Goal: Information Seeking & Learning: Learn about a topic

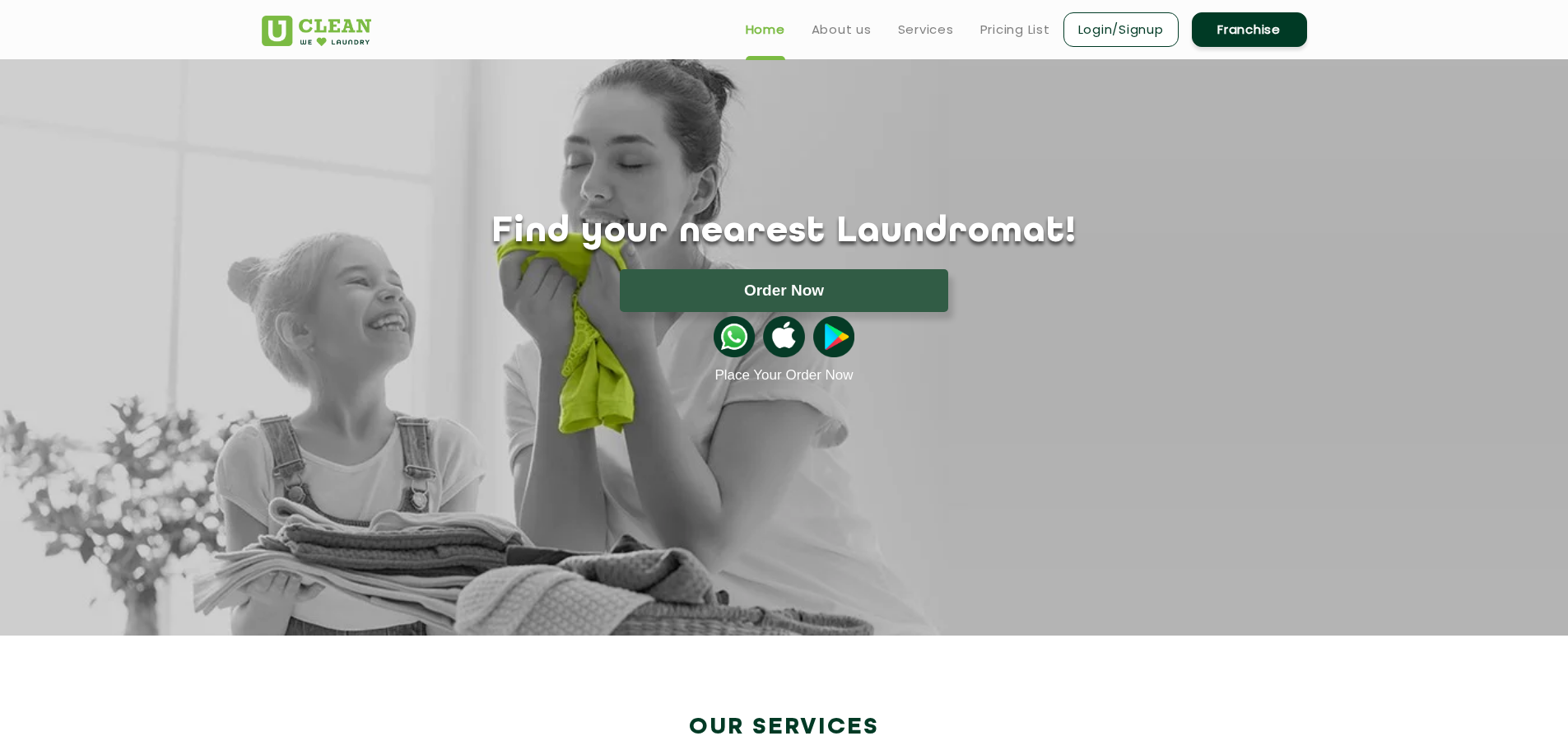
drag, startPoint x: 929, startPoint y: 29, endPoint x: 927, endPoint y: 41, distance: 12.2
click at [929, 30] on link "Services" at bounding box center [926, 29] width 56 height 20
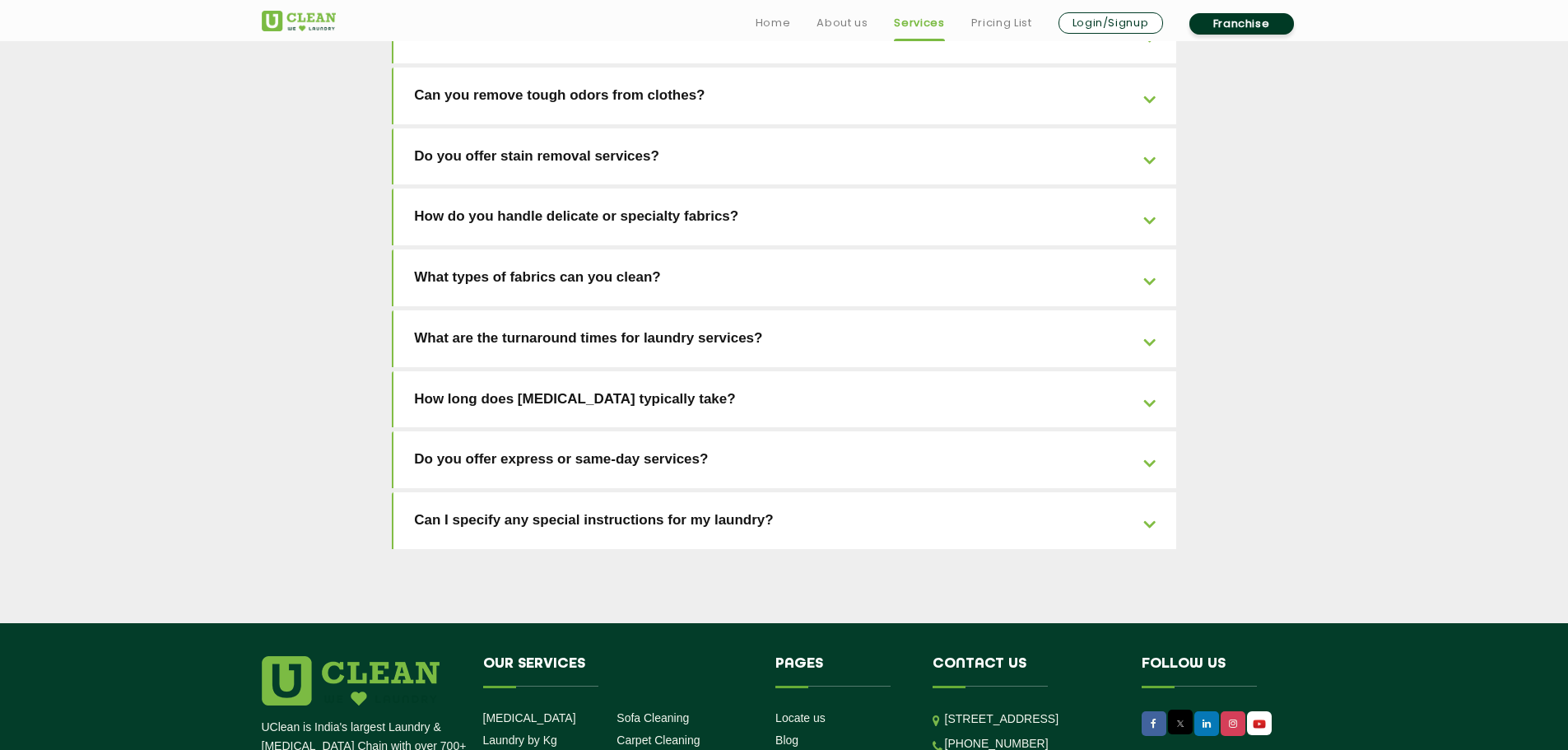
scroll to position [3540, 0]
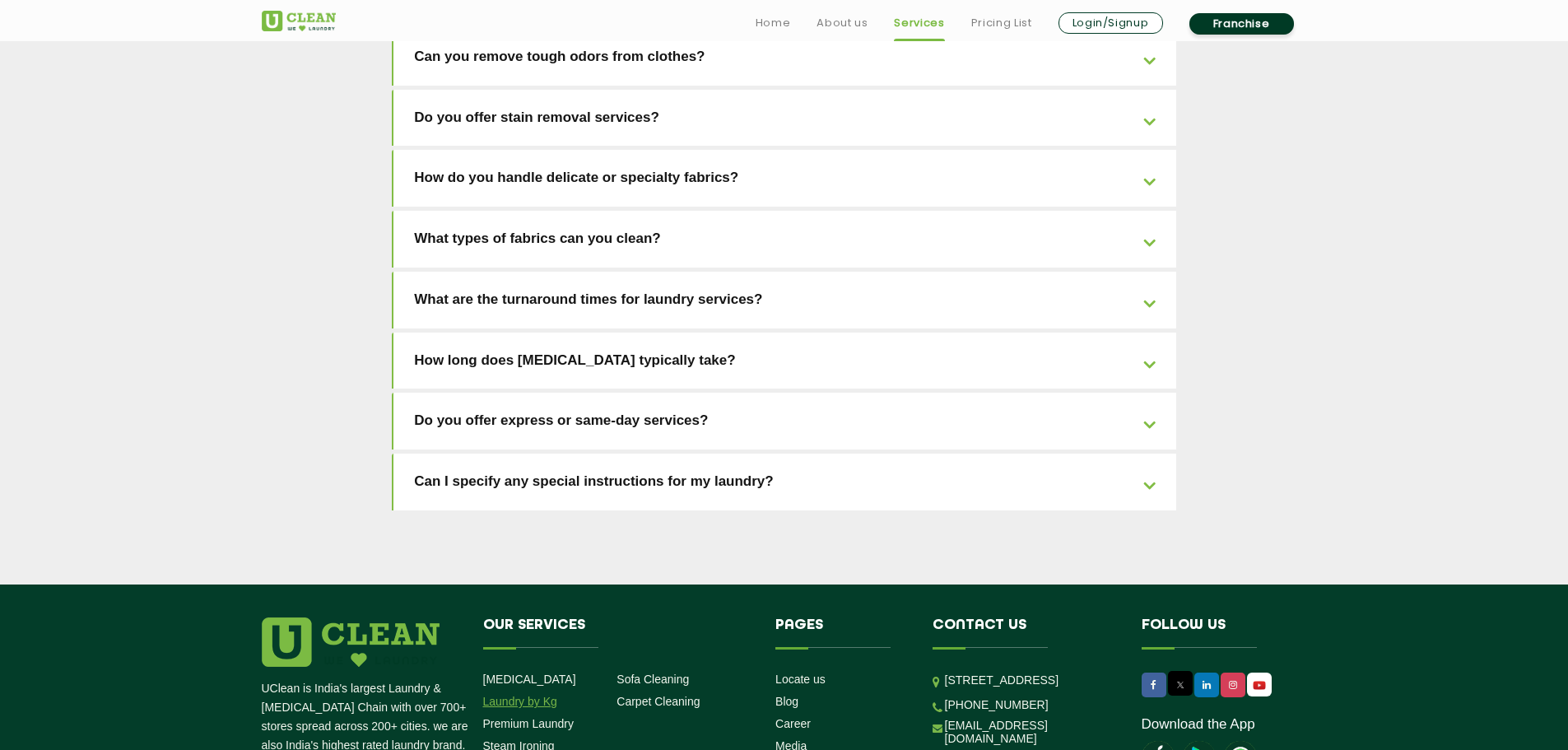
click at [504, 695] on link "Laundry by Kg" at bounding box center [520, 702] width 74 height 13
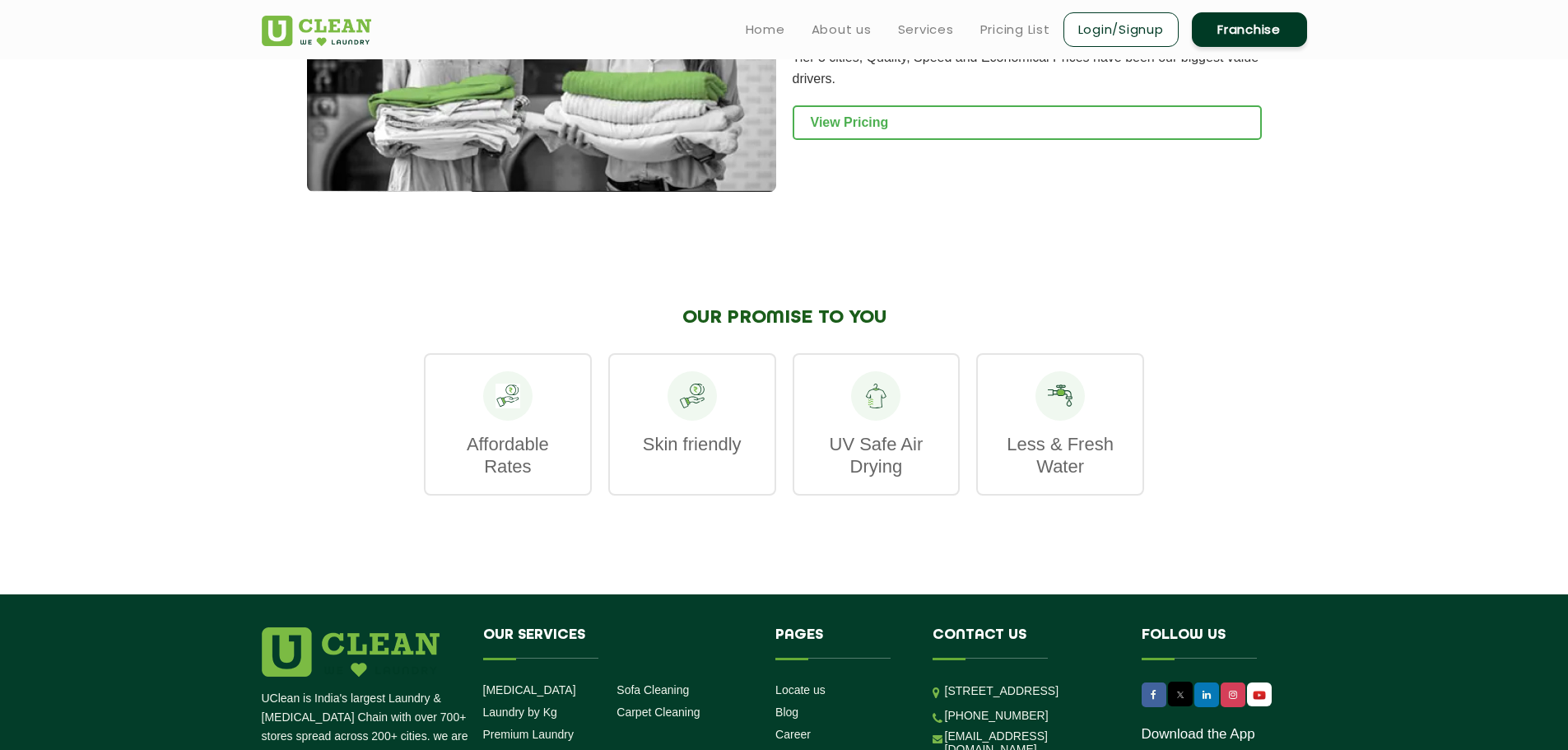
scroll to position [2223, 0]
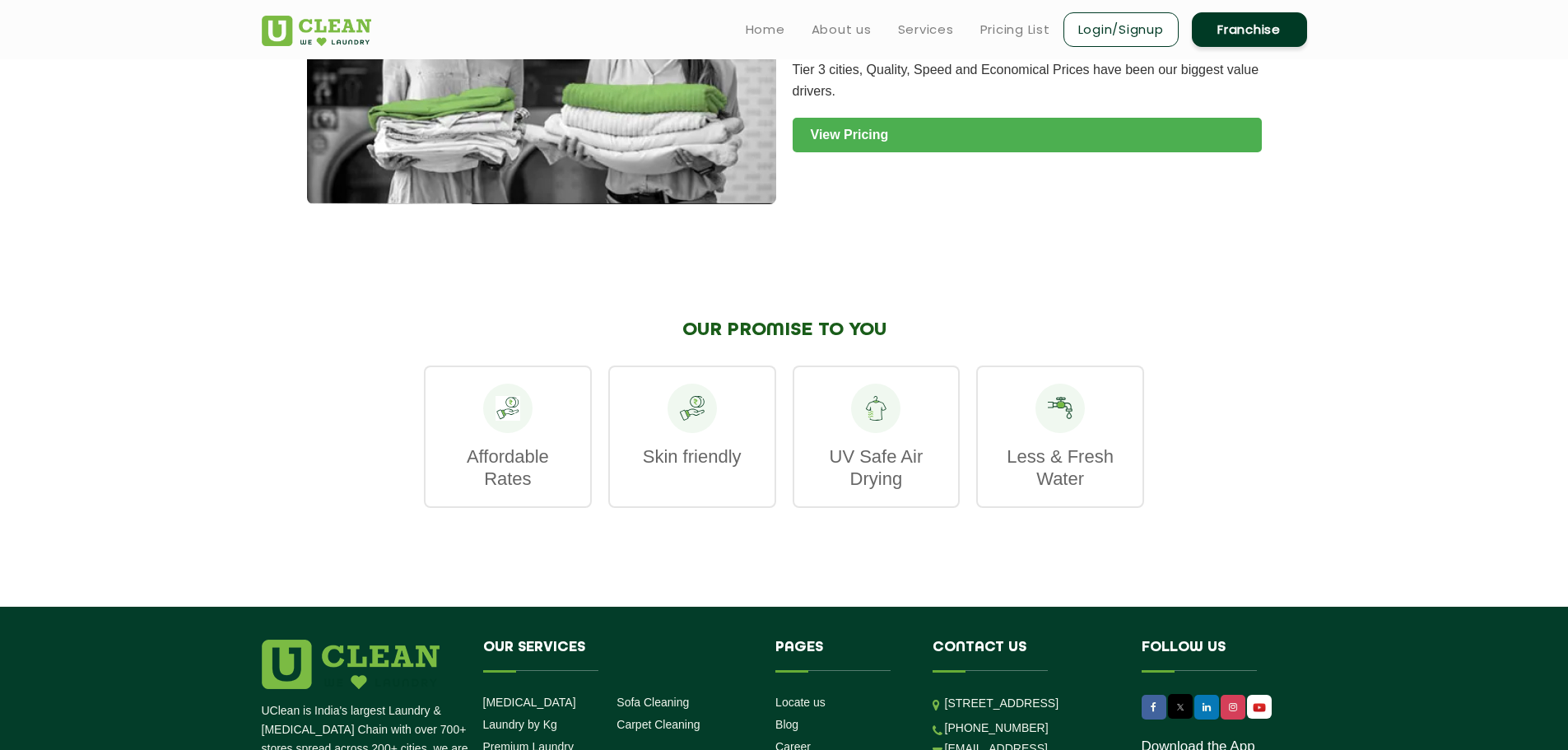
click at [863, 118] on link "View Pricing" at bounding box center [1027, 135] width 469 height 34
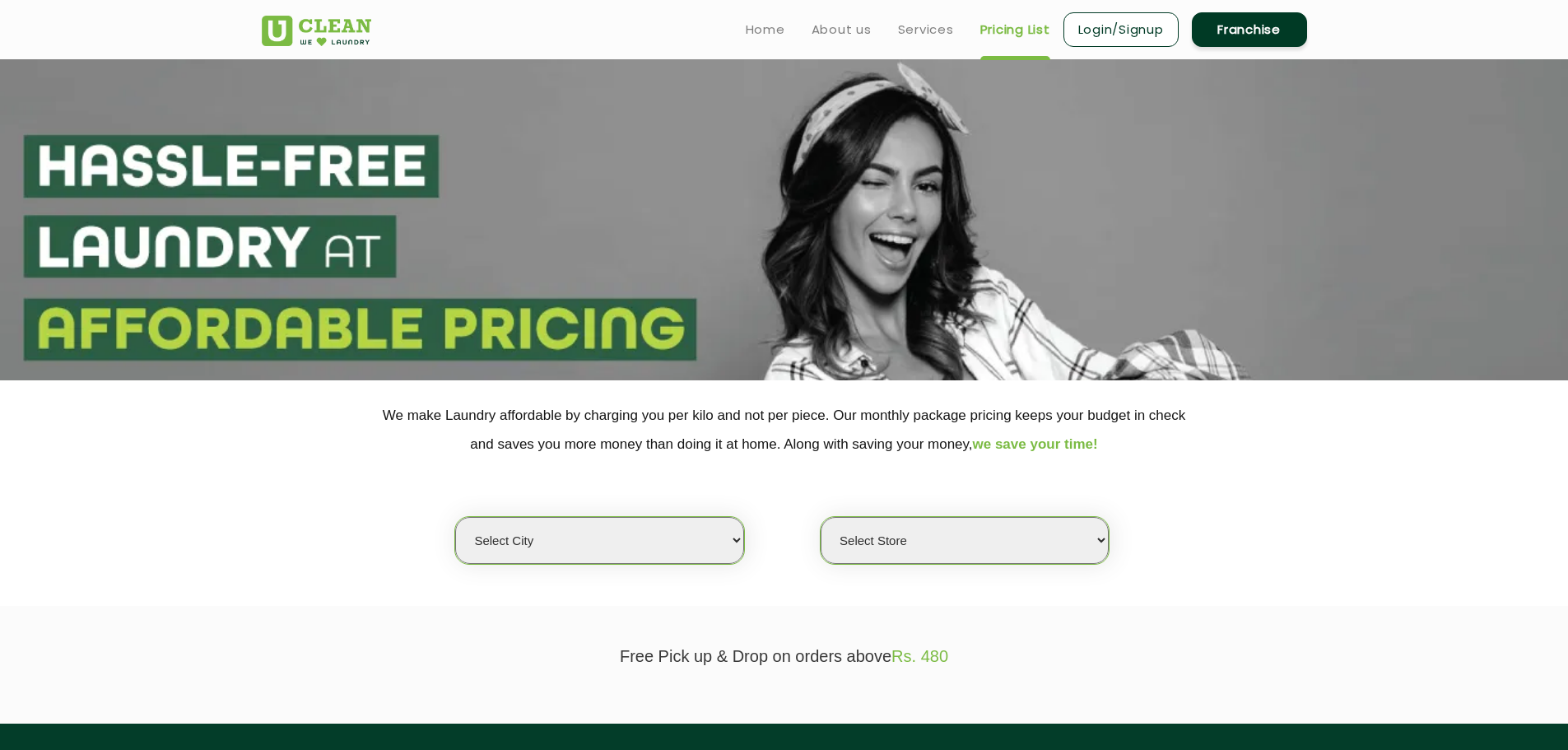
click at [515, 538] on select "Select city [GEOGRAPHIC_DATA] [GEOGRAPHIC_DATA] [GEOGRAPHIC_DATA] [GEOGRAPHIC_D…" at bounding box center [600, 540] width 288 height 46
select select "6"
click at [455, 517] on select "Select city [GEOGRAPHIC_DATA] [GEOGRAPHIC_DATA] [GEOGRAPHIC_DATA] [GEOGRAPHIC_D…" at bounding box center [600, 540] width 288 height 46
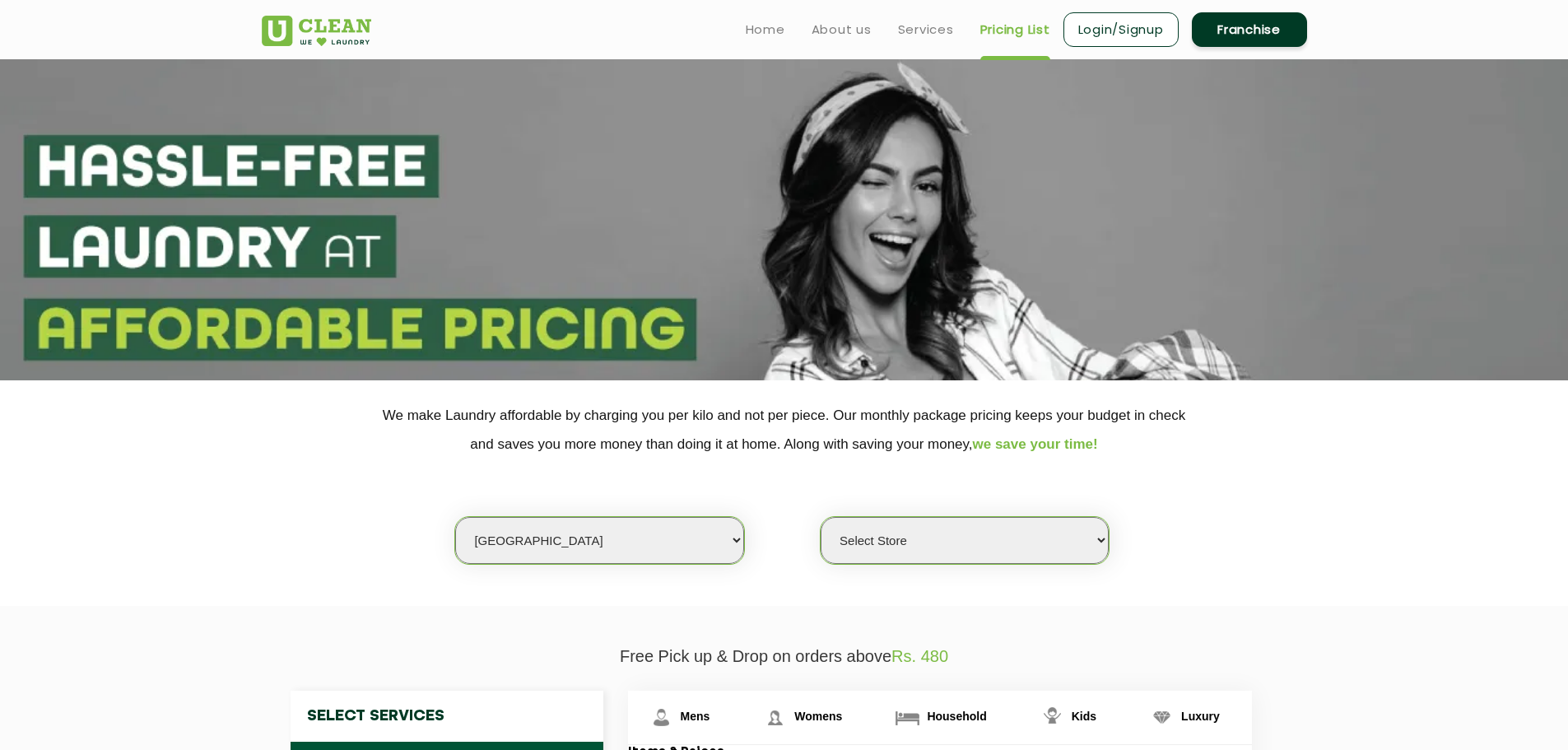
click at [901, 548] on select "Select Store UClean Bhartiya city UClean Hunasamaranahalli UClean KR Puram Beng…" at bounding box center [965, 540] width 288 height 46
click at [879, 544] on select "Select Store UClean Bhartiya city UClean Hunasamaranahalli UClean KR Puram Beng…" at bounding box center [965, 540] width 288 height 46
select select "468"
click at [821, 517] on select "Select Store UClean Bhartiya city UClean Hunasamaranahalli UClean KR Puram Beng…" at bounding box center [965, 540] width 288 height 46
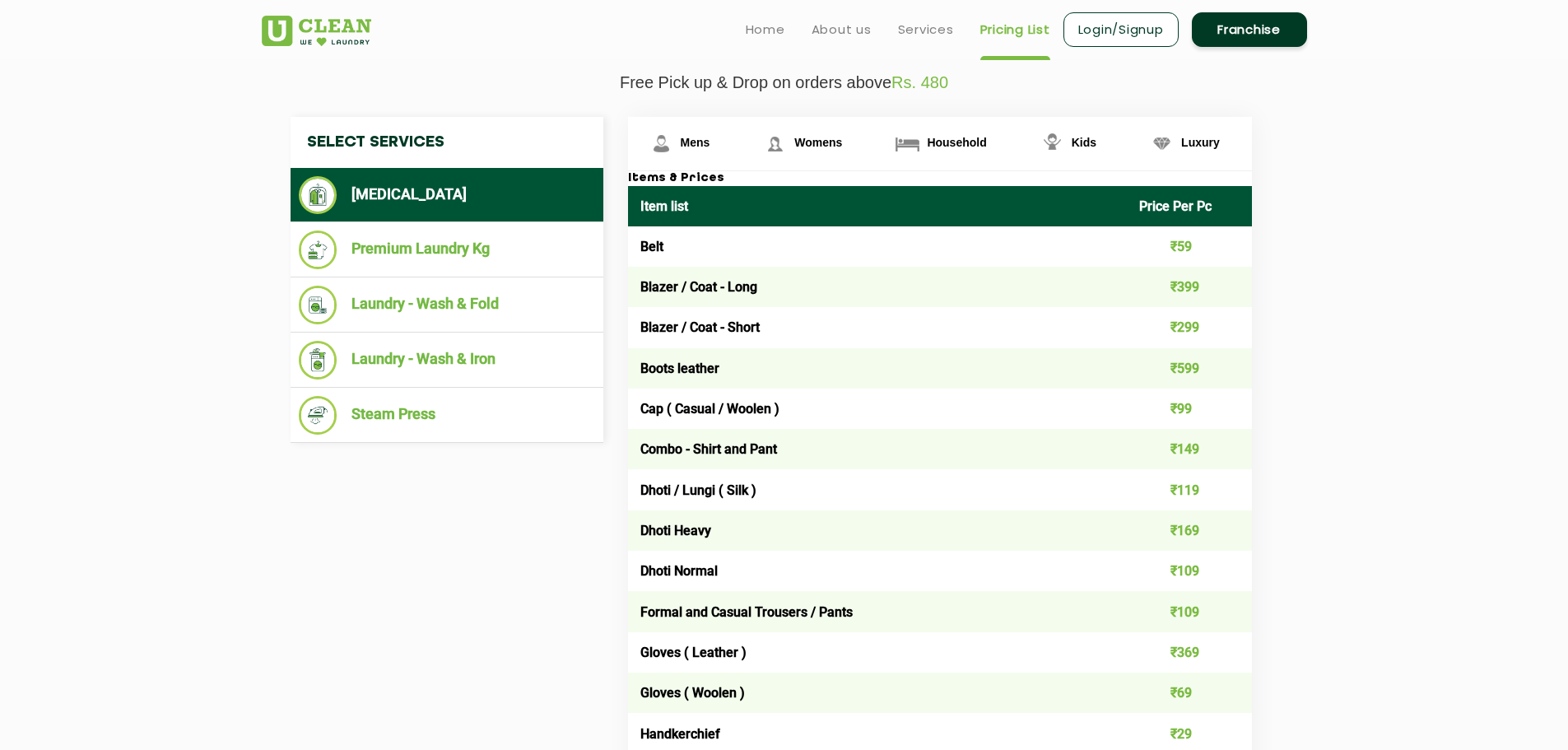
scroll to position [569, 0]
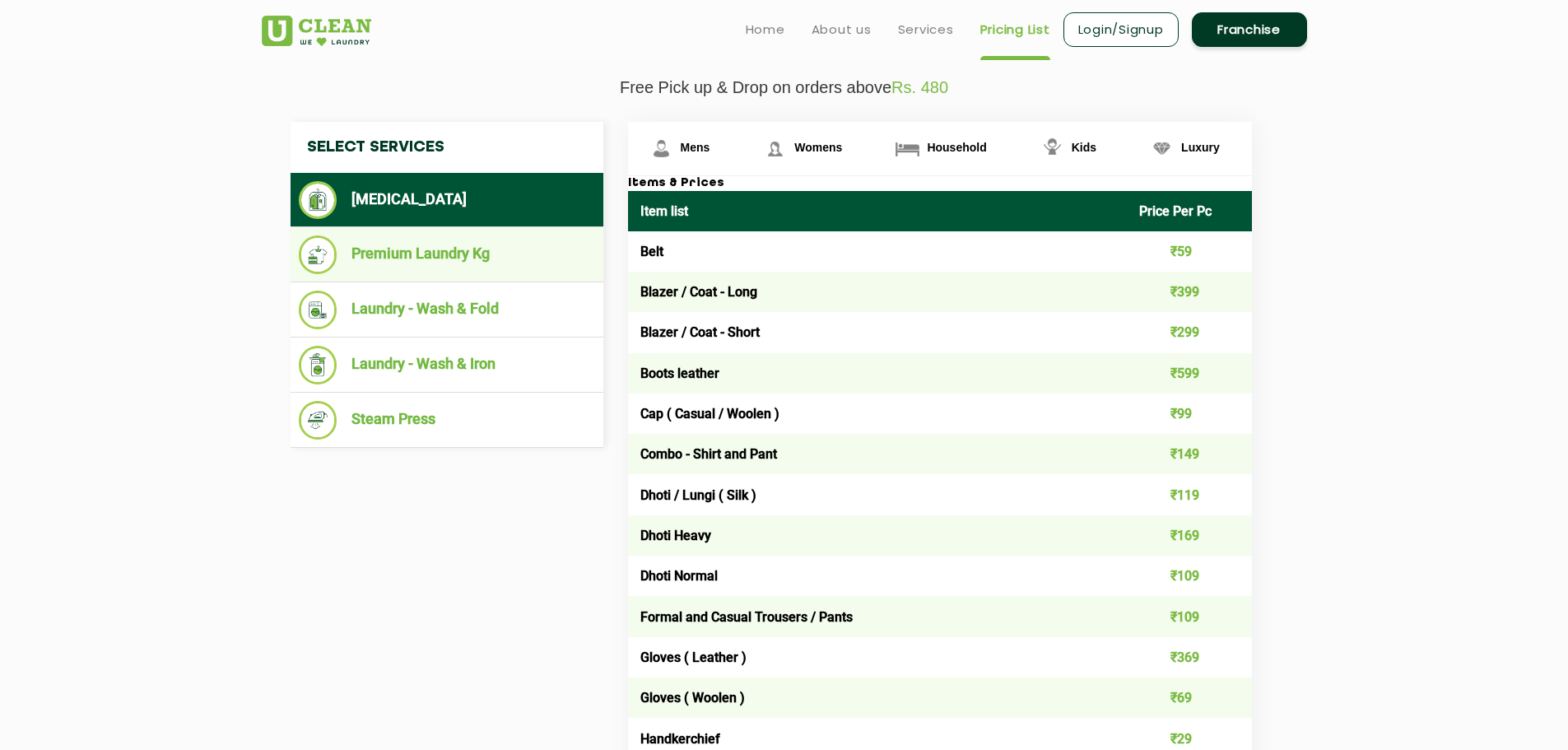
click at [449, 267] on li "Premium Laundry Kg" at bounding box center [447, 255] width 296 height 39
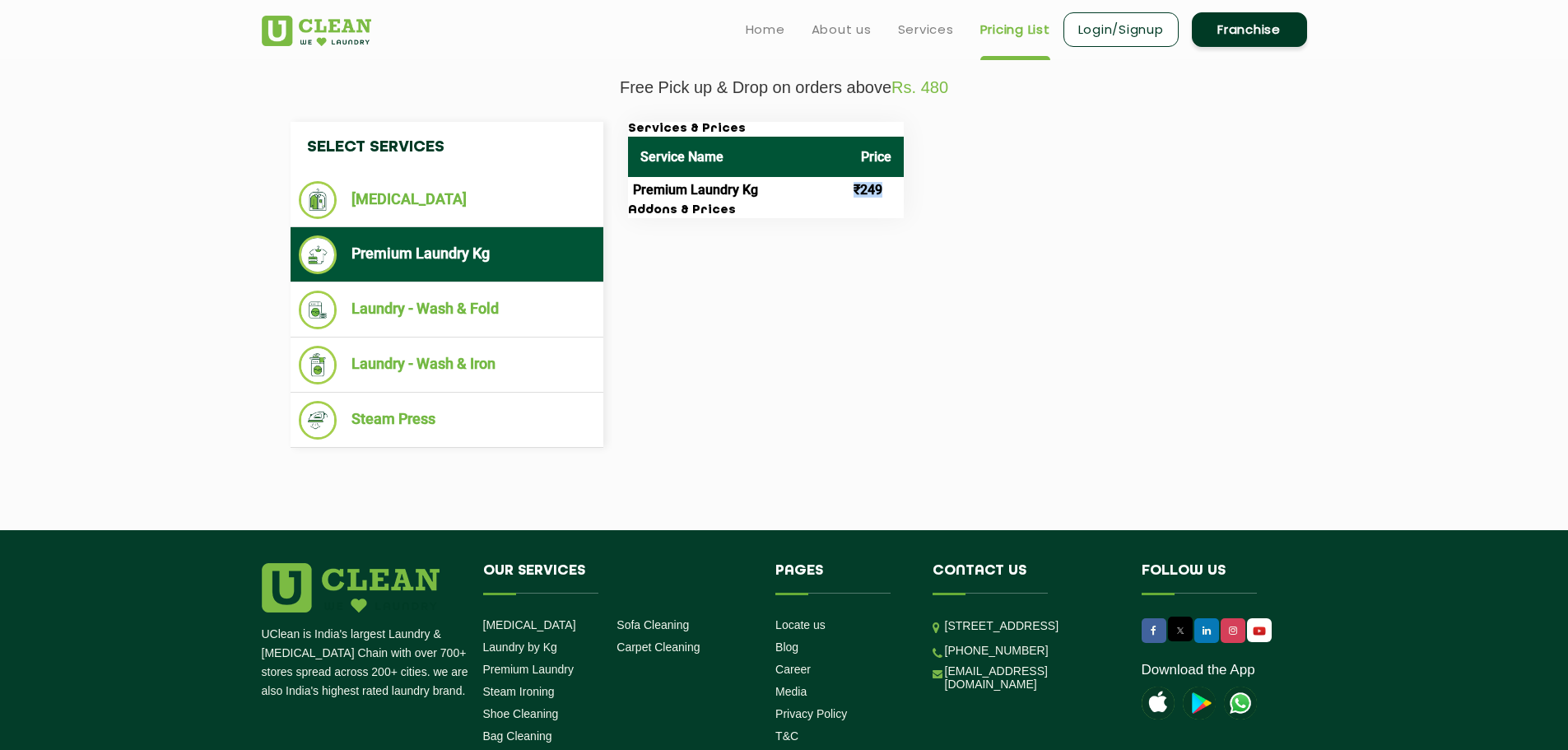
drag, startPoint x: 847, startPoint y: 183, endPoint x: 879, endPoint y: 179, distance: 32.2
click at [879, 179] on tr "Premium Laundry Kg ₹249" at bounding box center [766, 190] width 276 height 26
click at [824, 315] on div "Select Services Dry Cleaning Premium Laundry Kg Laundry - Wash & Fold Laundry -…" at bounding box center [784, 284] width 1012 height 326
click at [413, 183] on li "[MEDICAL_DATA]" at bounding box center [447, 200] width 296 height 38
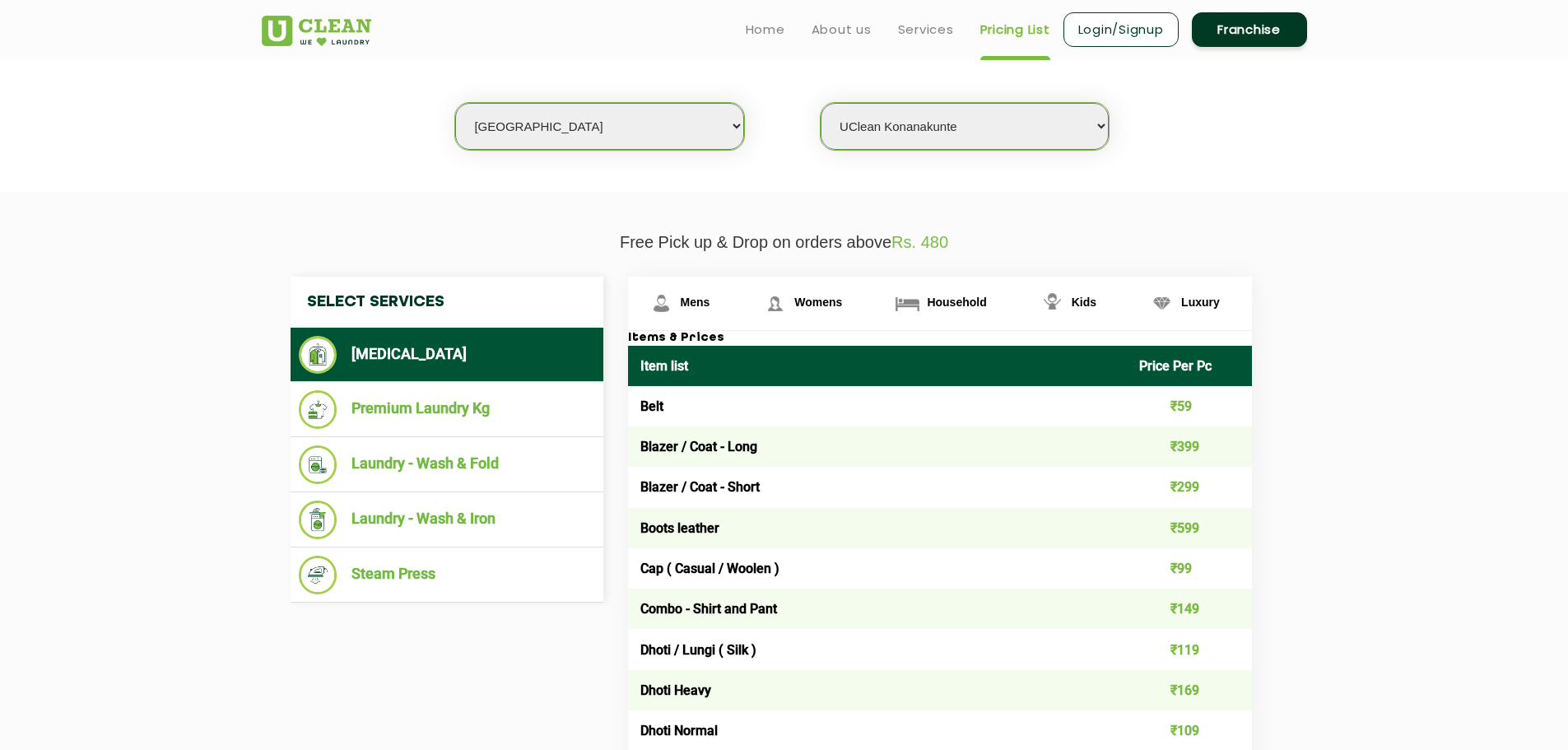
scroll to position [348, 0]
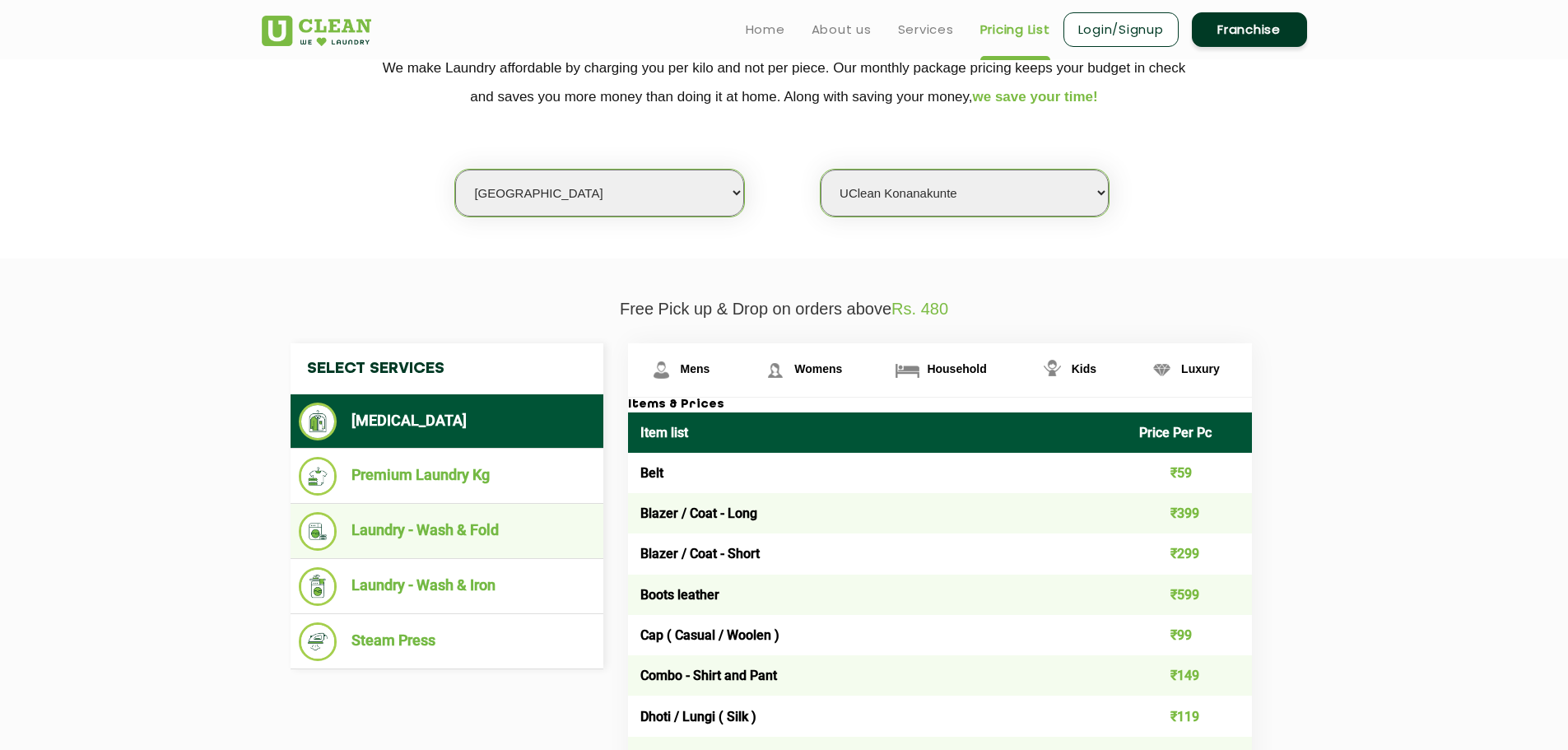
click at [472, 541] on li "Laundry - Wash & Fold" at bounding box center [447, 532] width 296 height 39
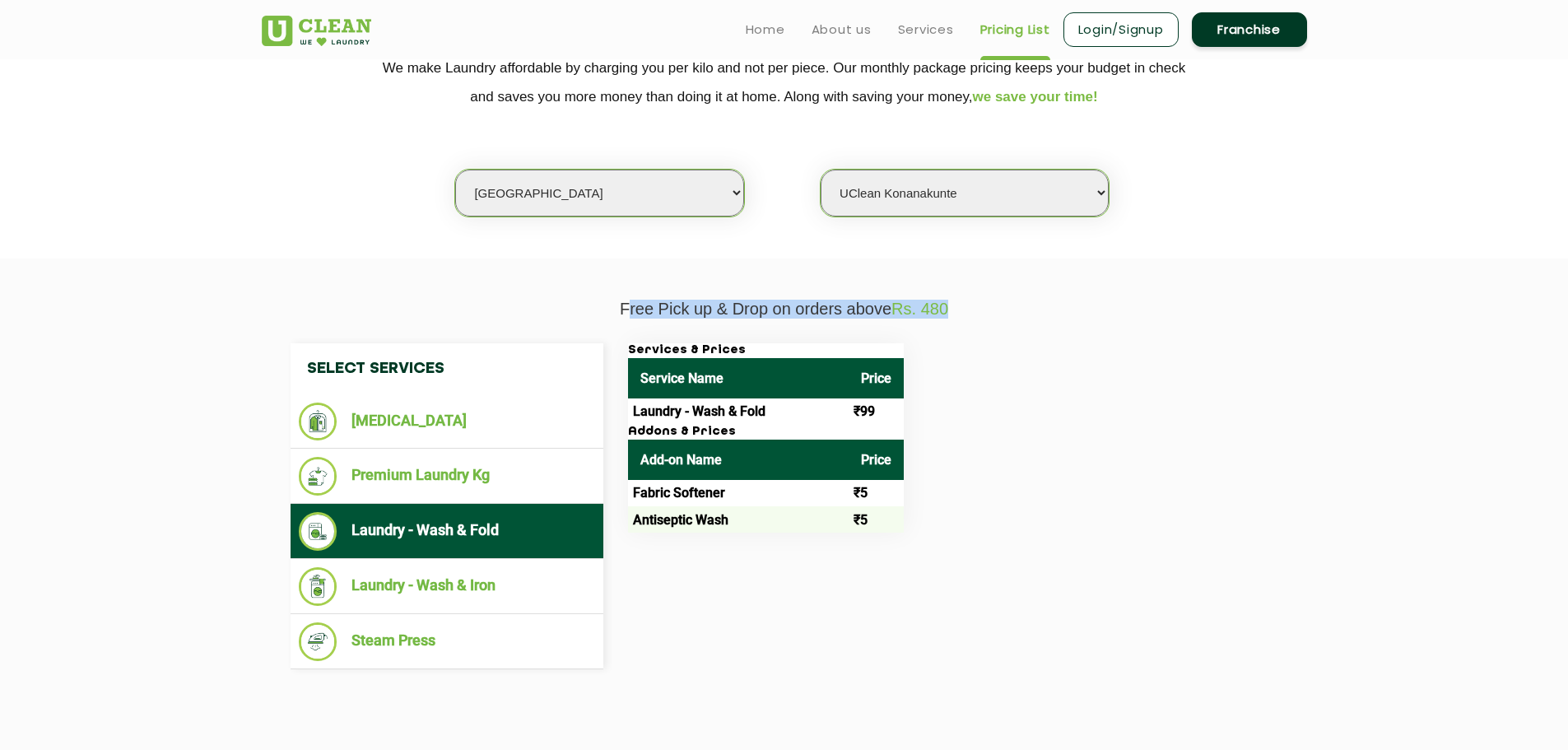
drag, startPoint x: 1031, startPoint y: 296, endPoint x: 1061, endPoint y: 296, distance: 30.0
click at [1061, 296] on section "Free Pick up & Drop on orders above Rs. 480 Select Services Dry Cleaning Premiu…" at bounding box center [784, 505] width 1568 height 493
click at [1130, 431] on div "Services & Prices Service Name Price Laundry - Wash & Fold ₹99 Addons & Prices …" at bounding box center [954, 438] width 675 height 190
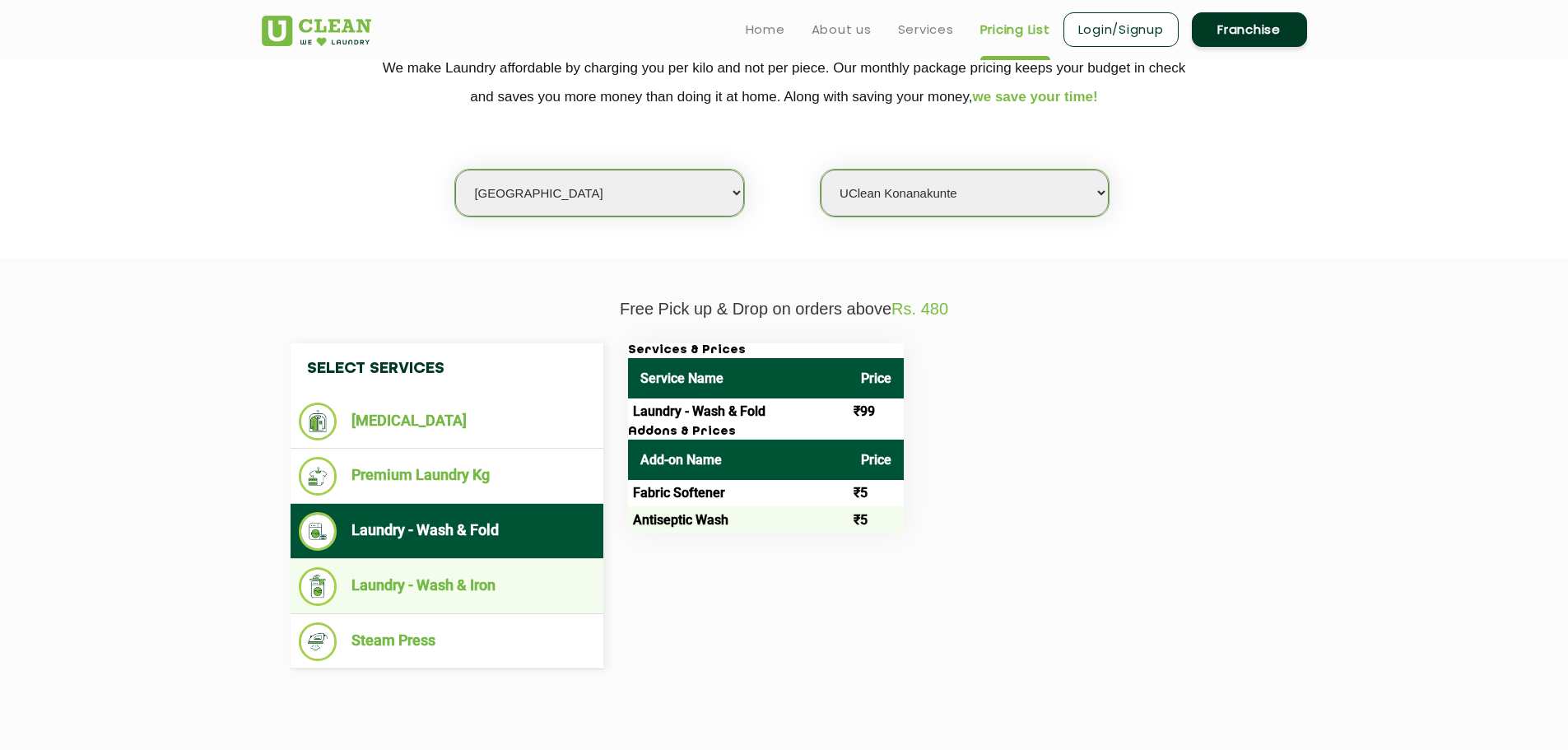
click at [480, 599] on li "Laundry - Wash & Iron" at bounding box center [447, 586] width 296 height 39
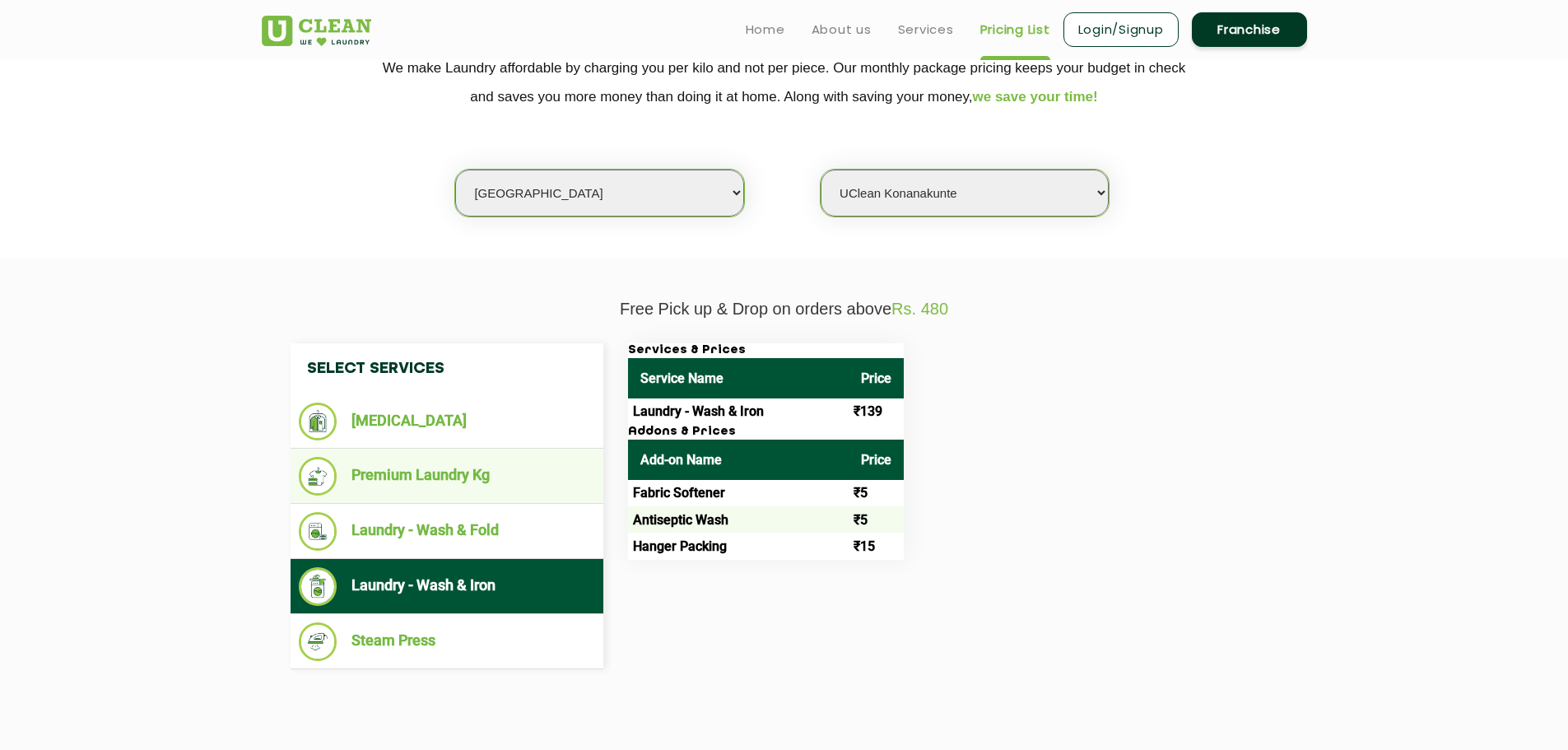
click at [451, 483] on li "Premium Laundry Kg" at bounding box center [447, 477] width 296 height 39
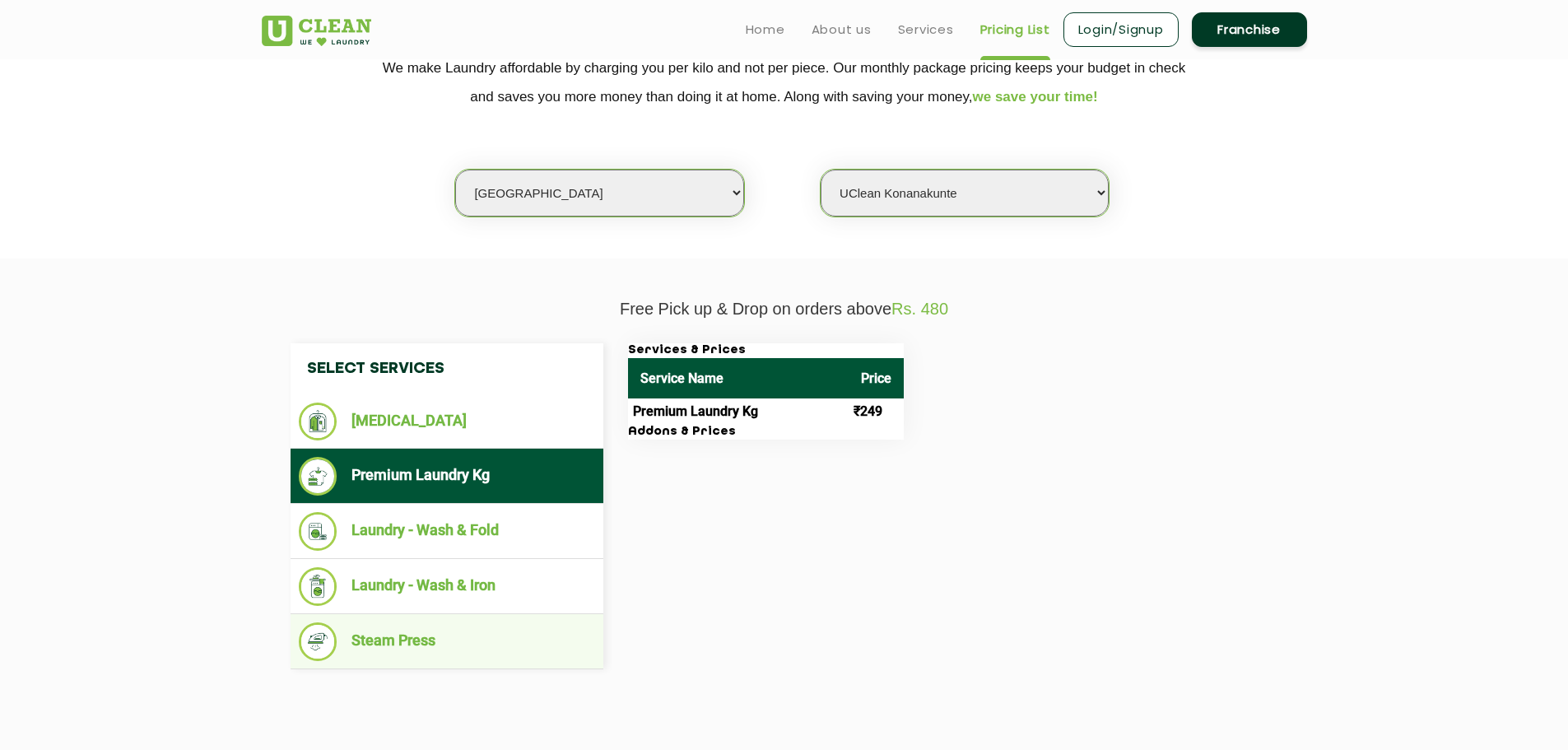
click at [386, 646] on li "Steam Press" at bounding box center [447, 642] width 296 height 39
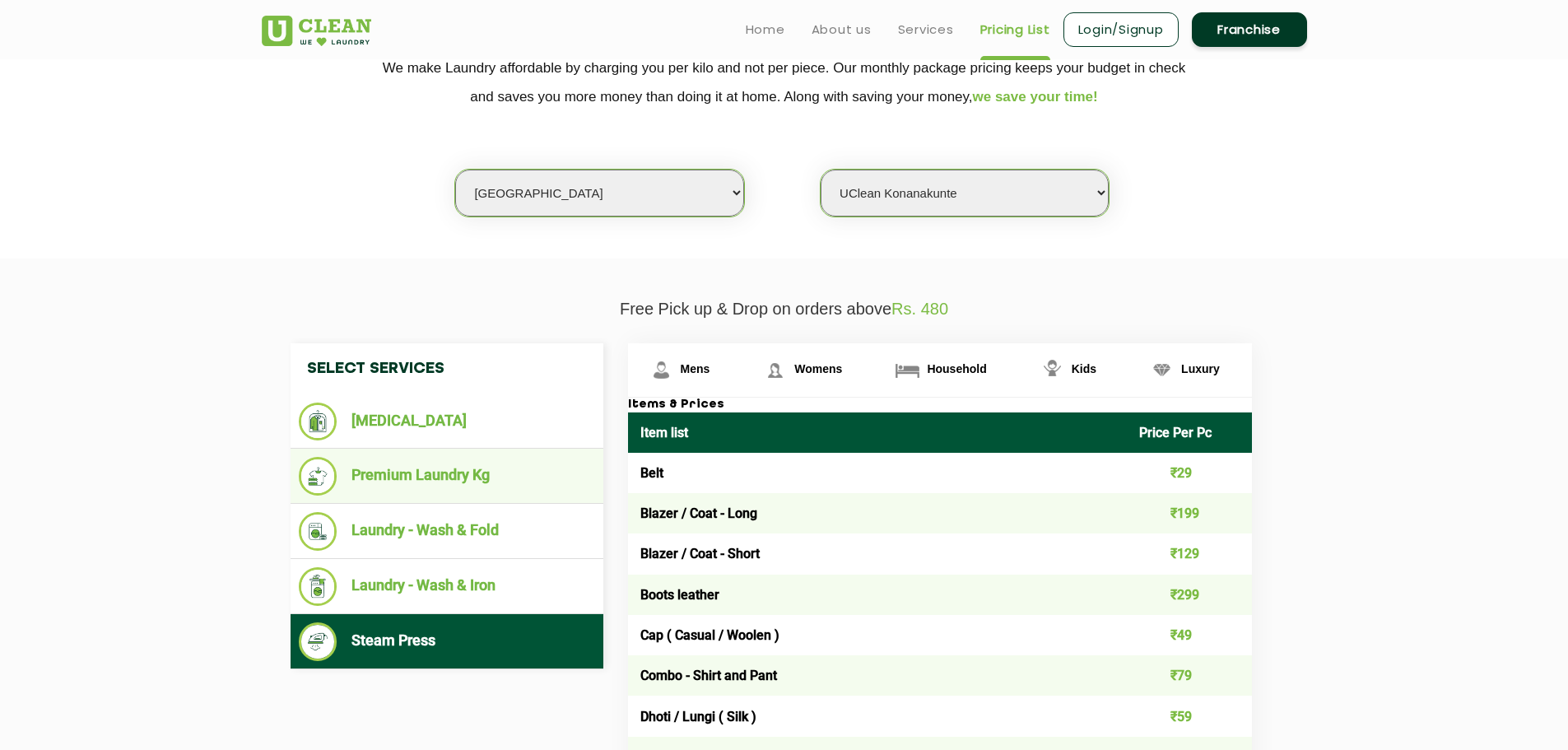
click at [402, 478] on li "Premium Laundry Kg" at bounding box center [447, 477] width 296 height 39
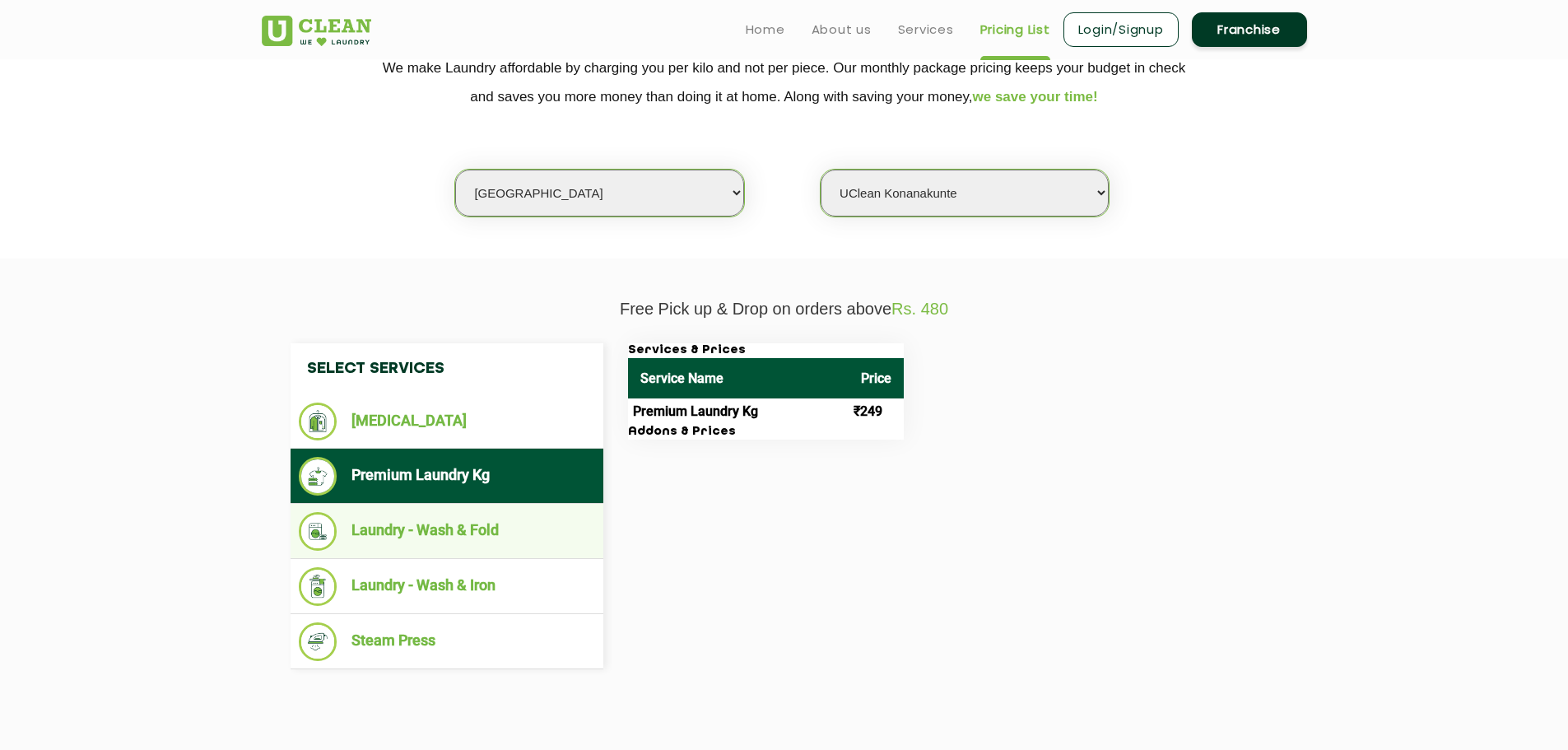
click at [480, 548] on li "Laundry - Wash & Fold" at bounding box center [447, 532] width 296 height 39
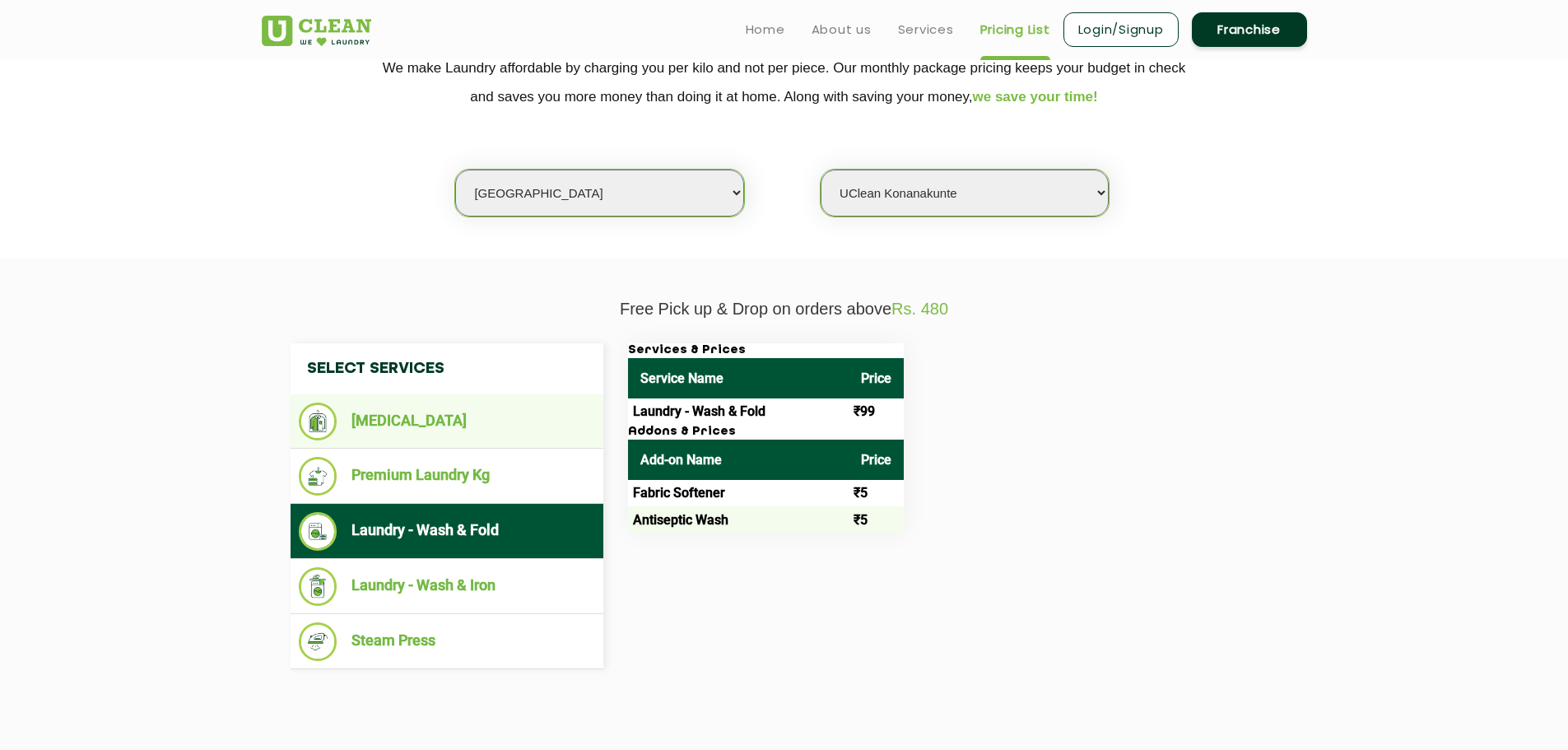
click at [422, 414] on li "[MEDICAL_DATA]" at bounding box center [447, 421] width 296 height 38
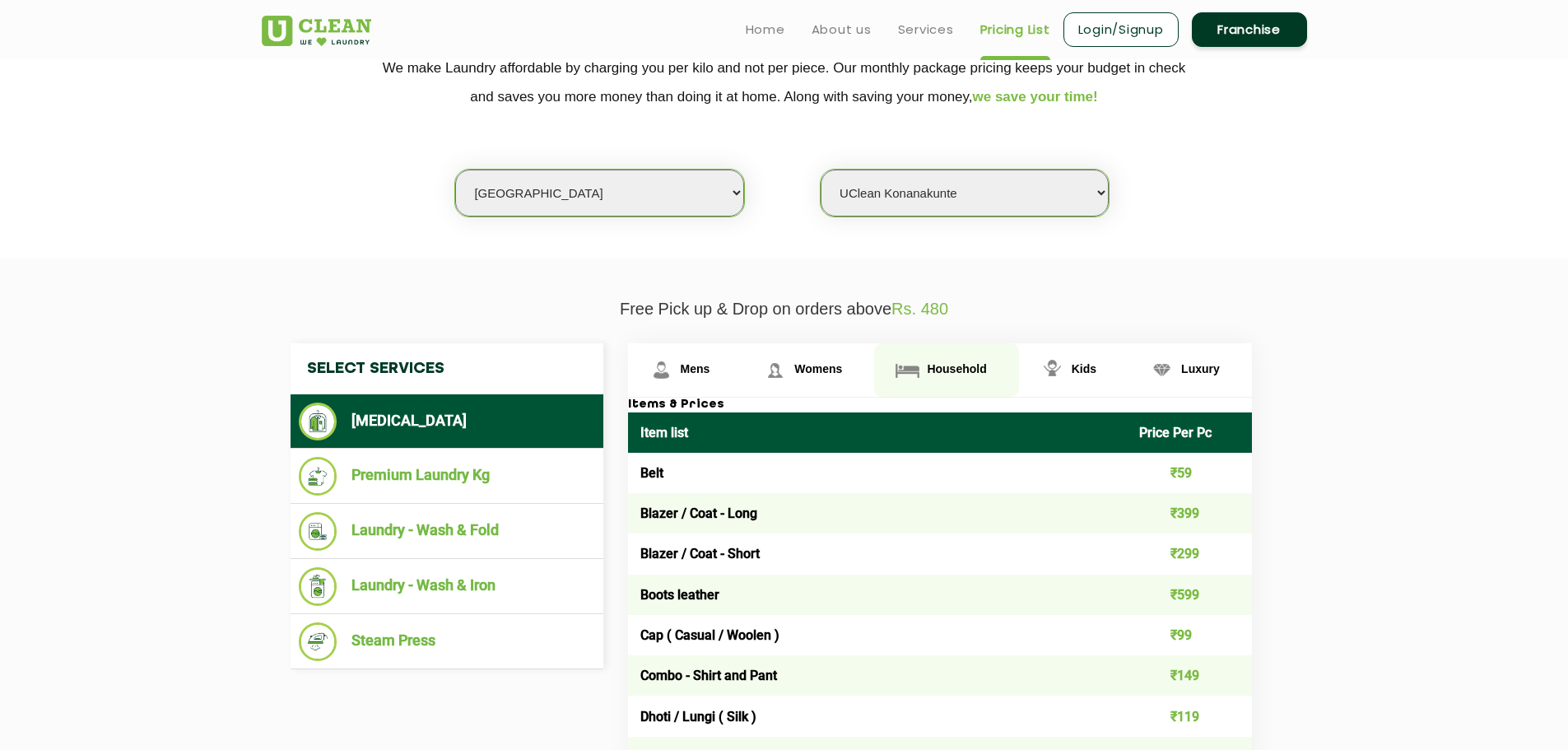
click at [948, 371] on span "Household" at bounding box center [956, 369] width 59 height 13
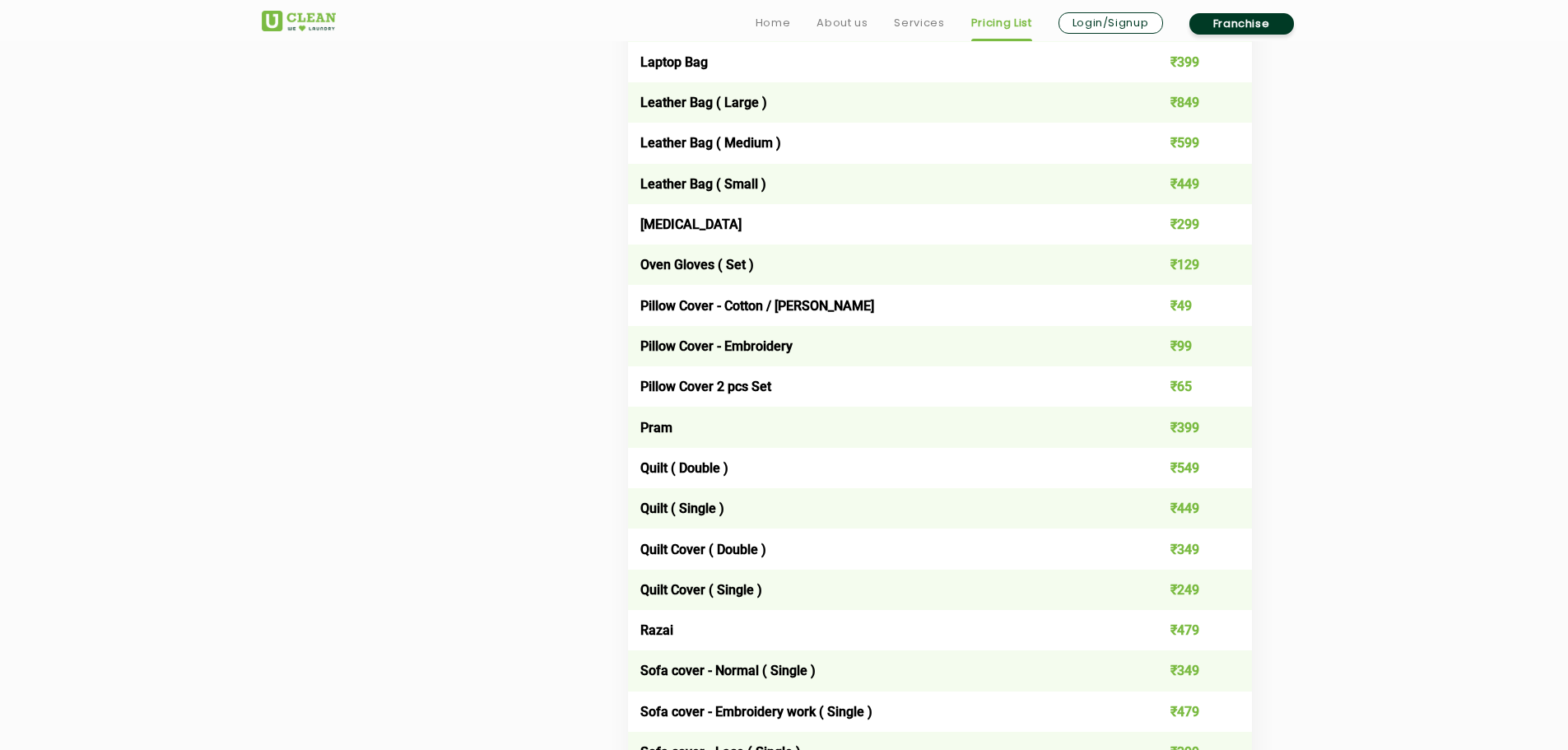
scroll to position [2076, 0]
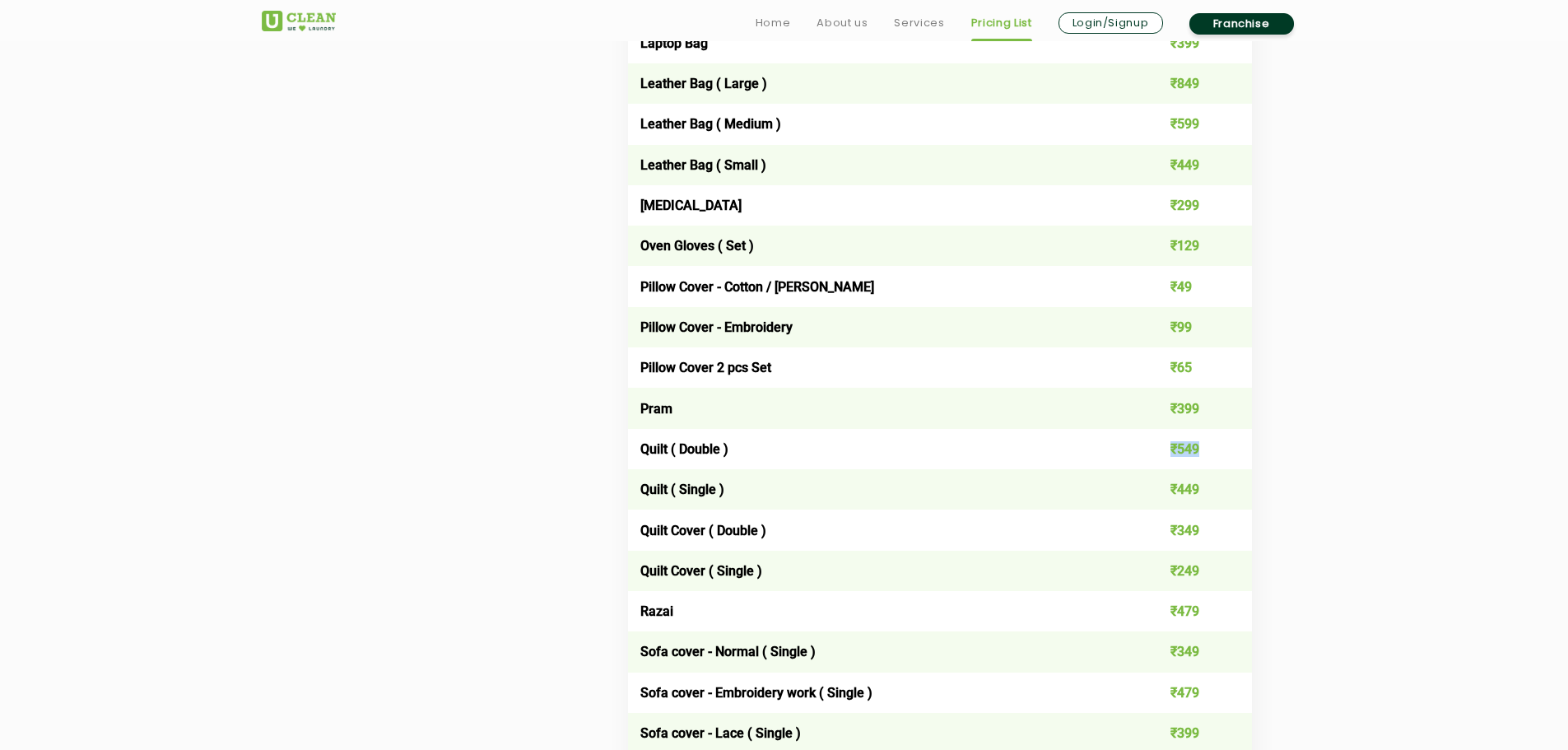
click at [1206, 451] on td "₹549" at bounding box center [1190, 448] width 125 height 40
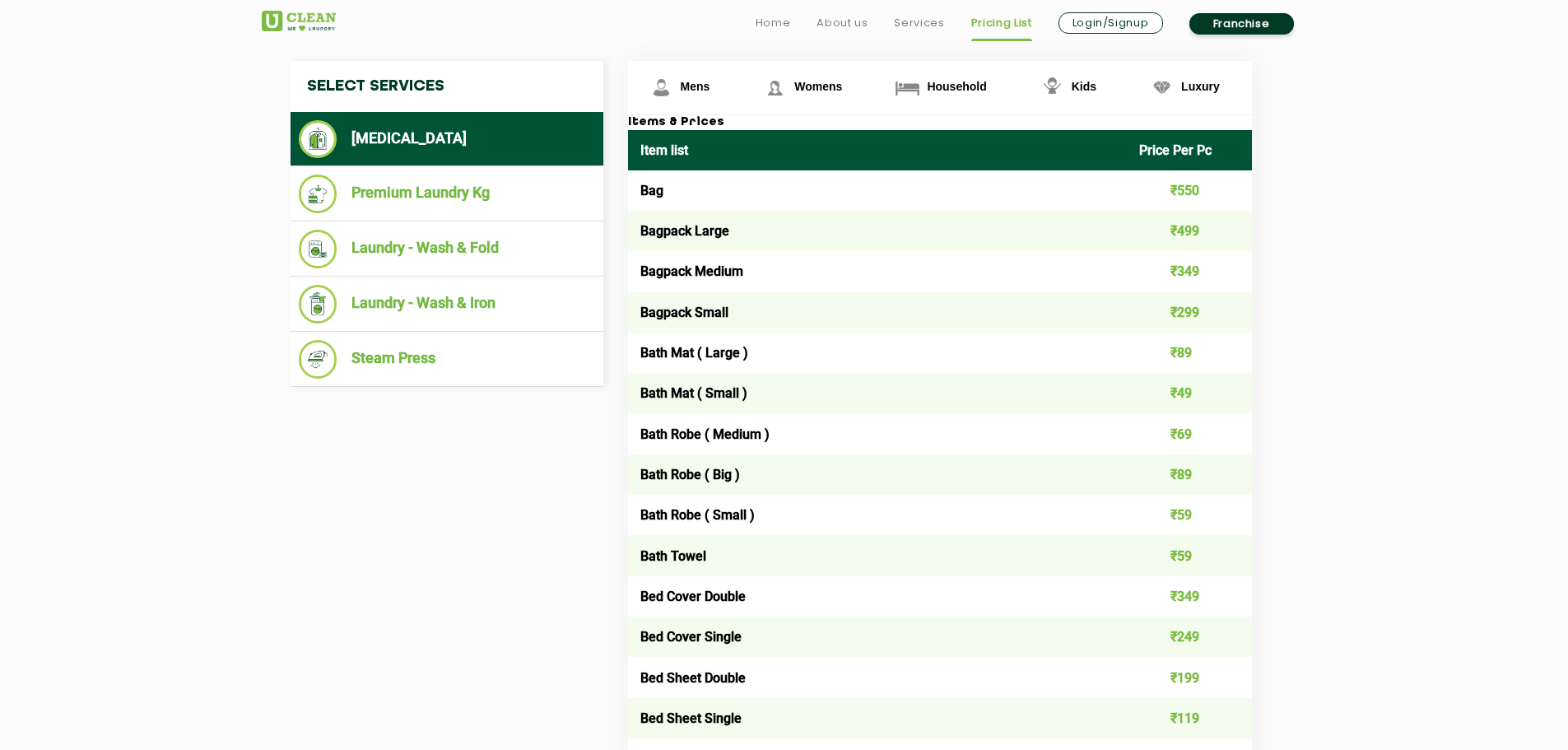
scroll to position [905, 0]
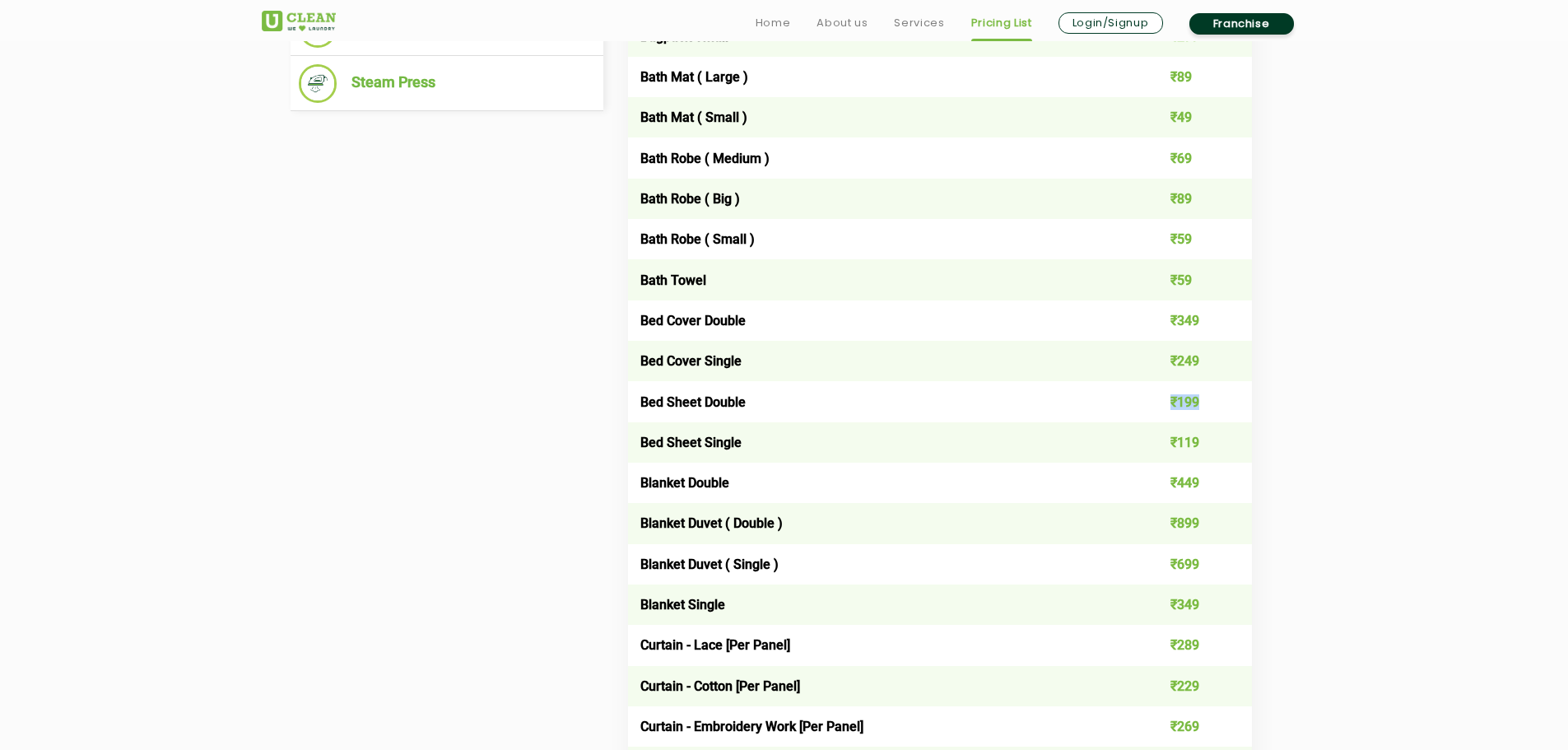
drag, startPoint x: 1164, startPoint y: 400, endPoint x: 1222, endPoint y: 400, distance: 58.0
click at [1222, 400] on td "₹199" at bounding box center [1190, 401] width 125 height 40
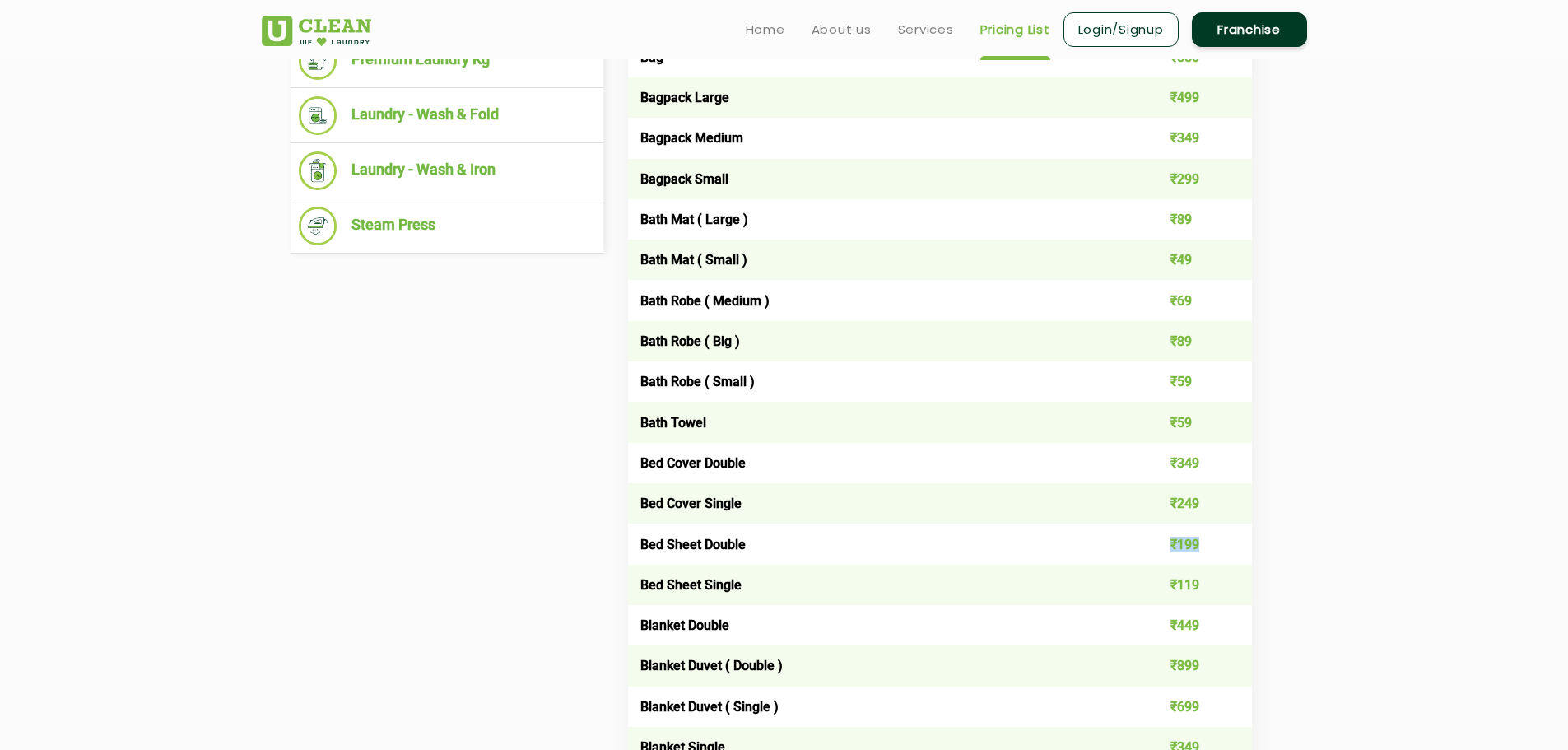
scroll to position [412, 0]
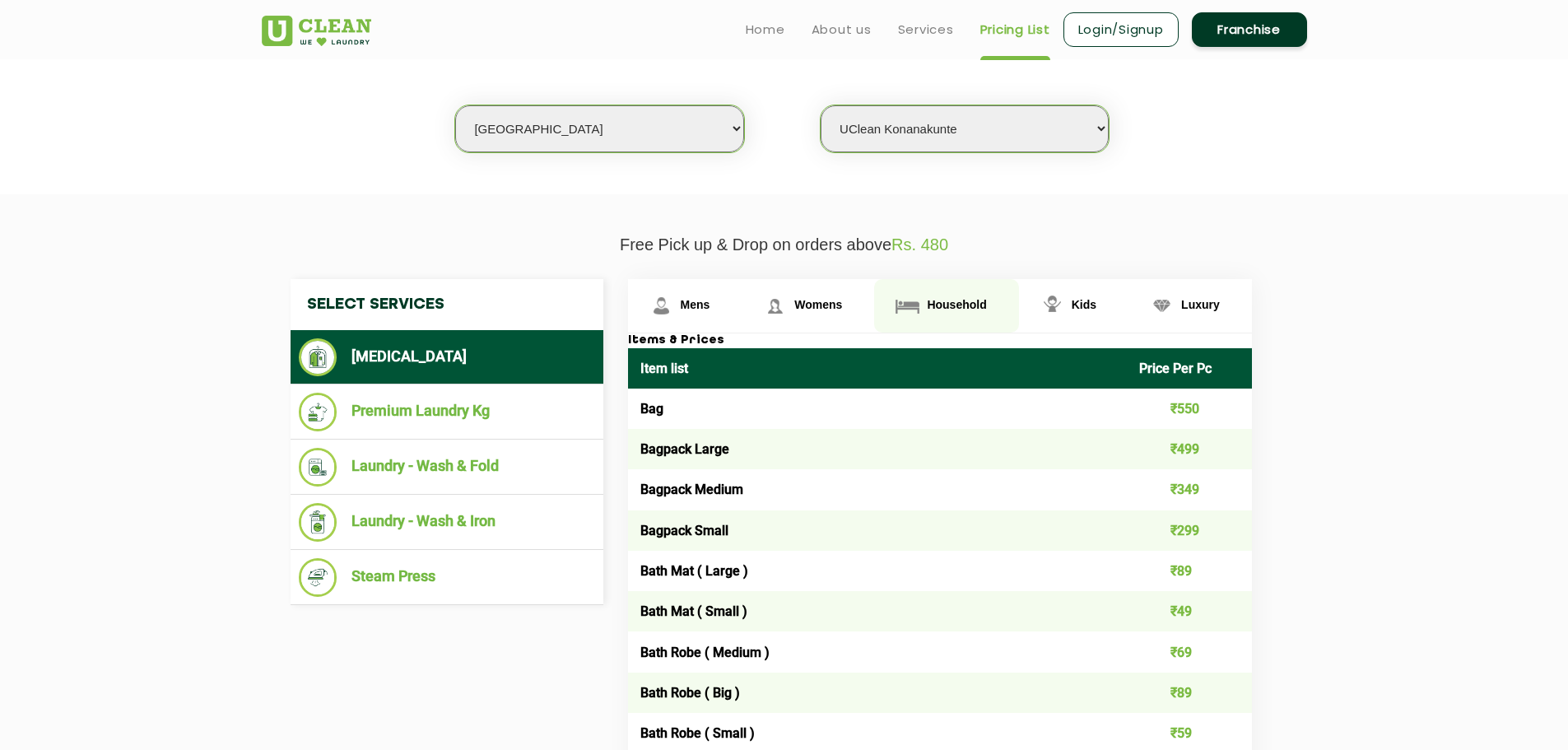
click at [948, 307] on span "Household" at bounding box center [956, 305] width 59 height 13
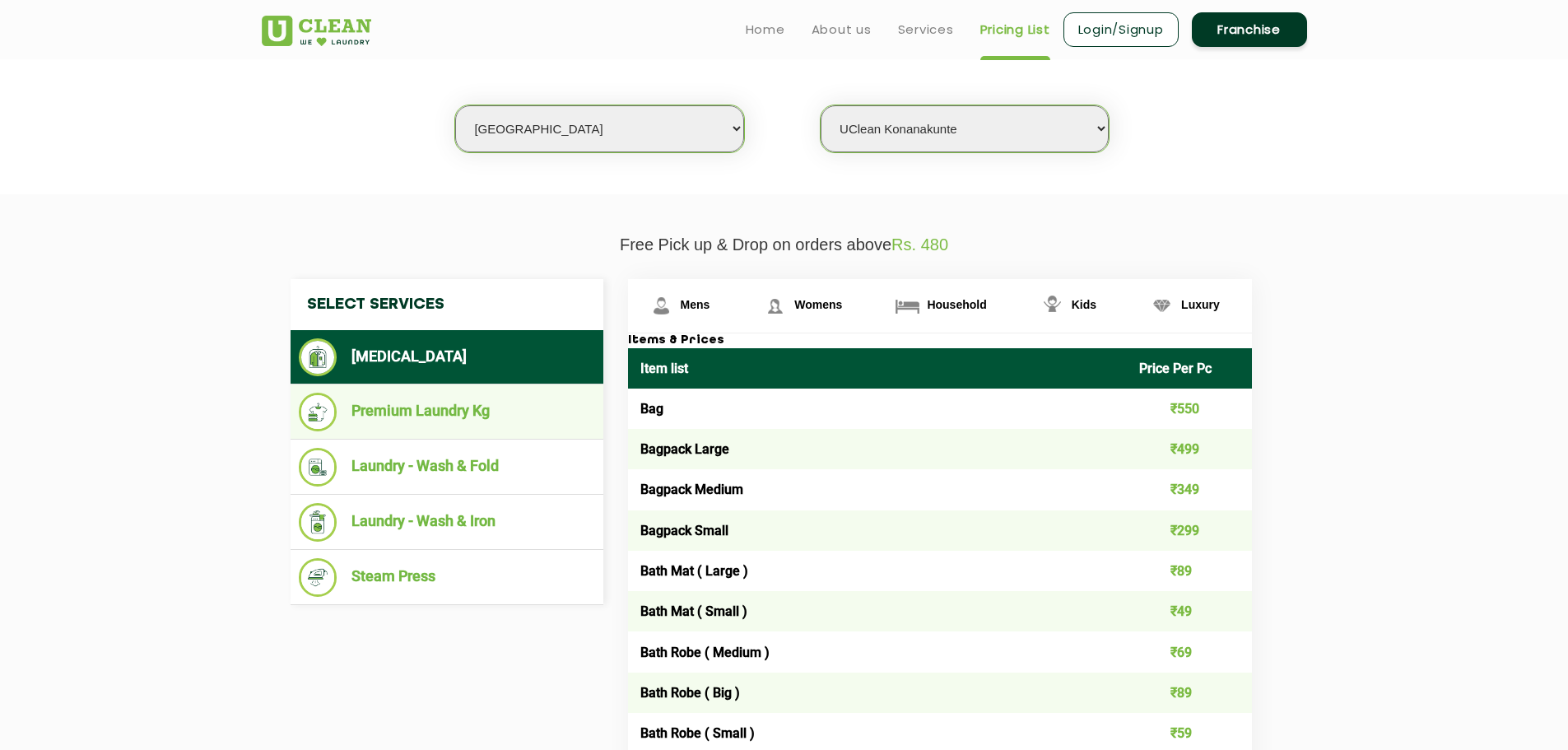
click at [422, 411] on li "Premium Laundry Kg" at bounding box center [447, 413] width 296 height 39
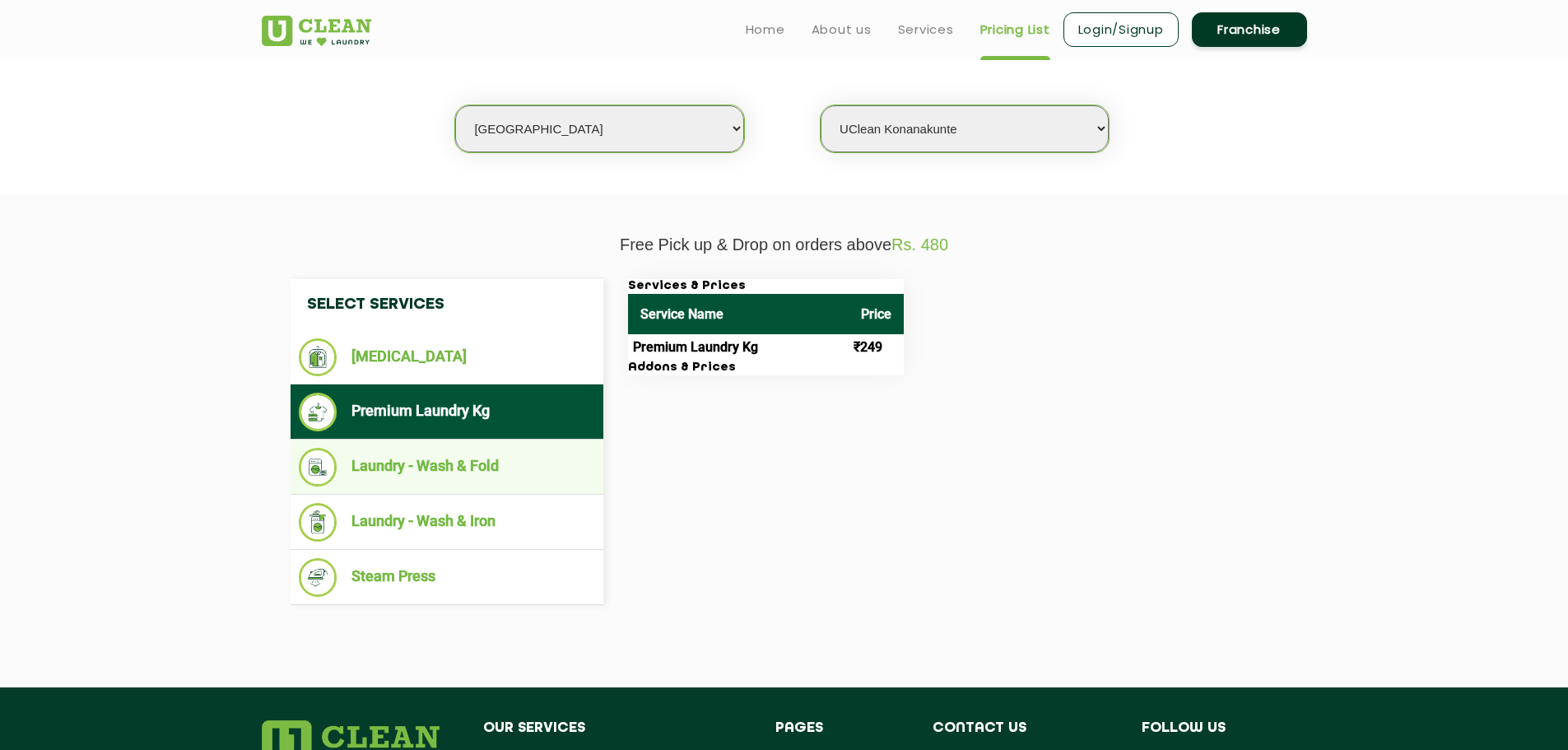
click at [480, 464] on li "Laundry - Wash & Fold" at bounding box center [447, 467] width 296 height 39
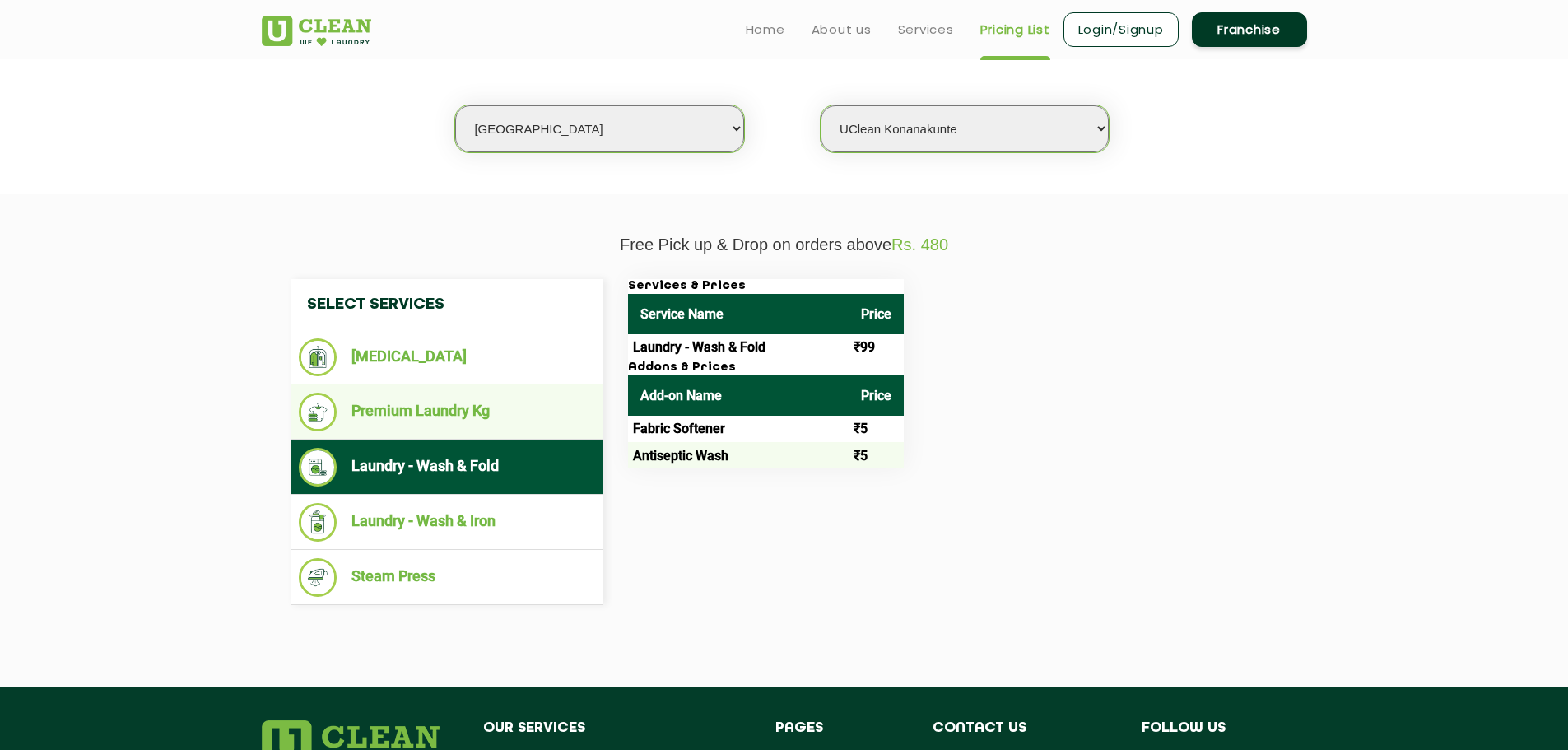
click at [557, 401] on li "Premium Laundry Kg" at bounding box center [447, 413] width 296 height 39
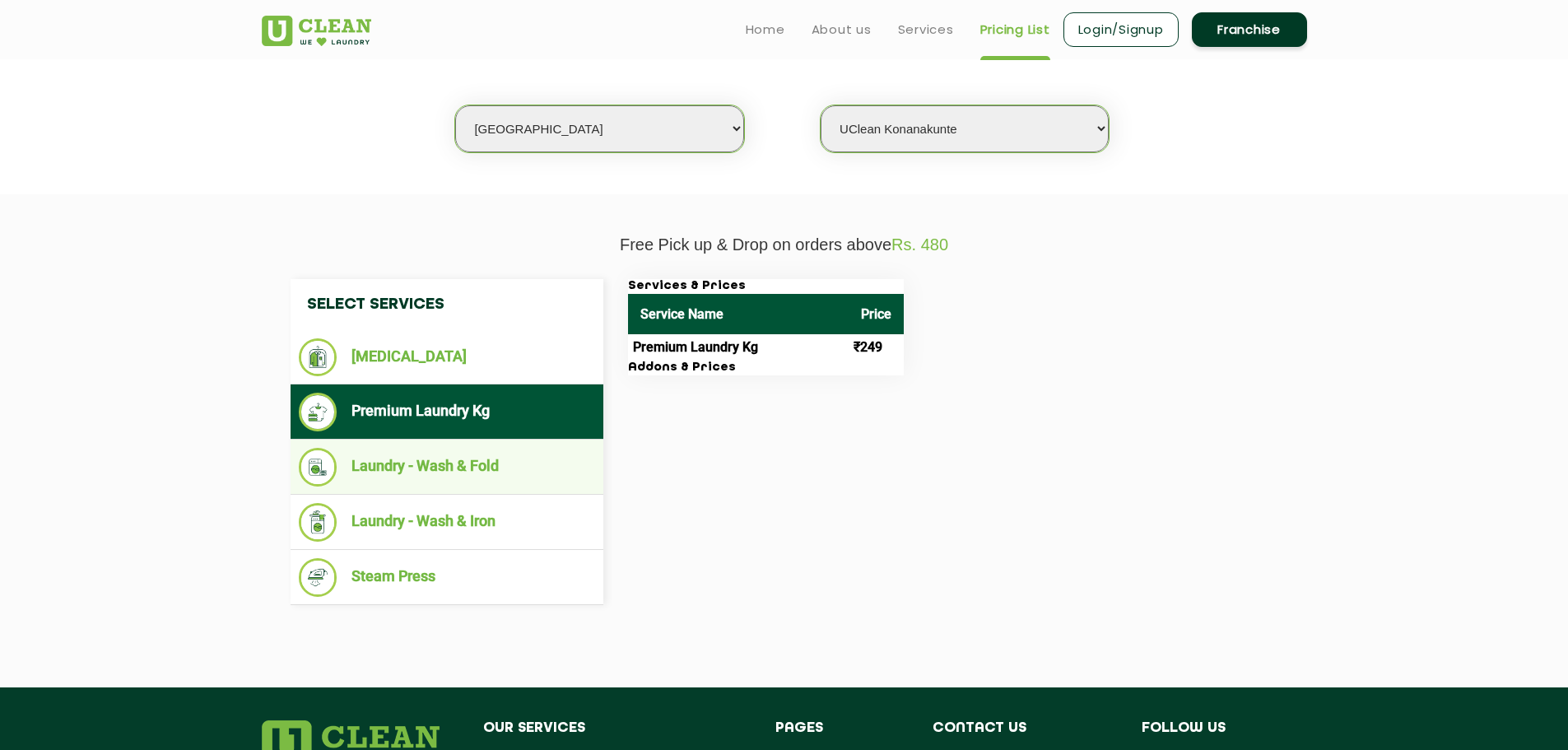
click at [502, 467] on li "Laundry - Wash & Fold" at bounding box center [447, 467] width 296 height 39
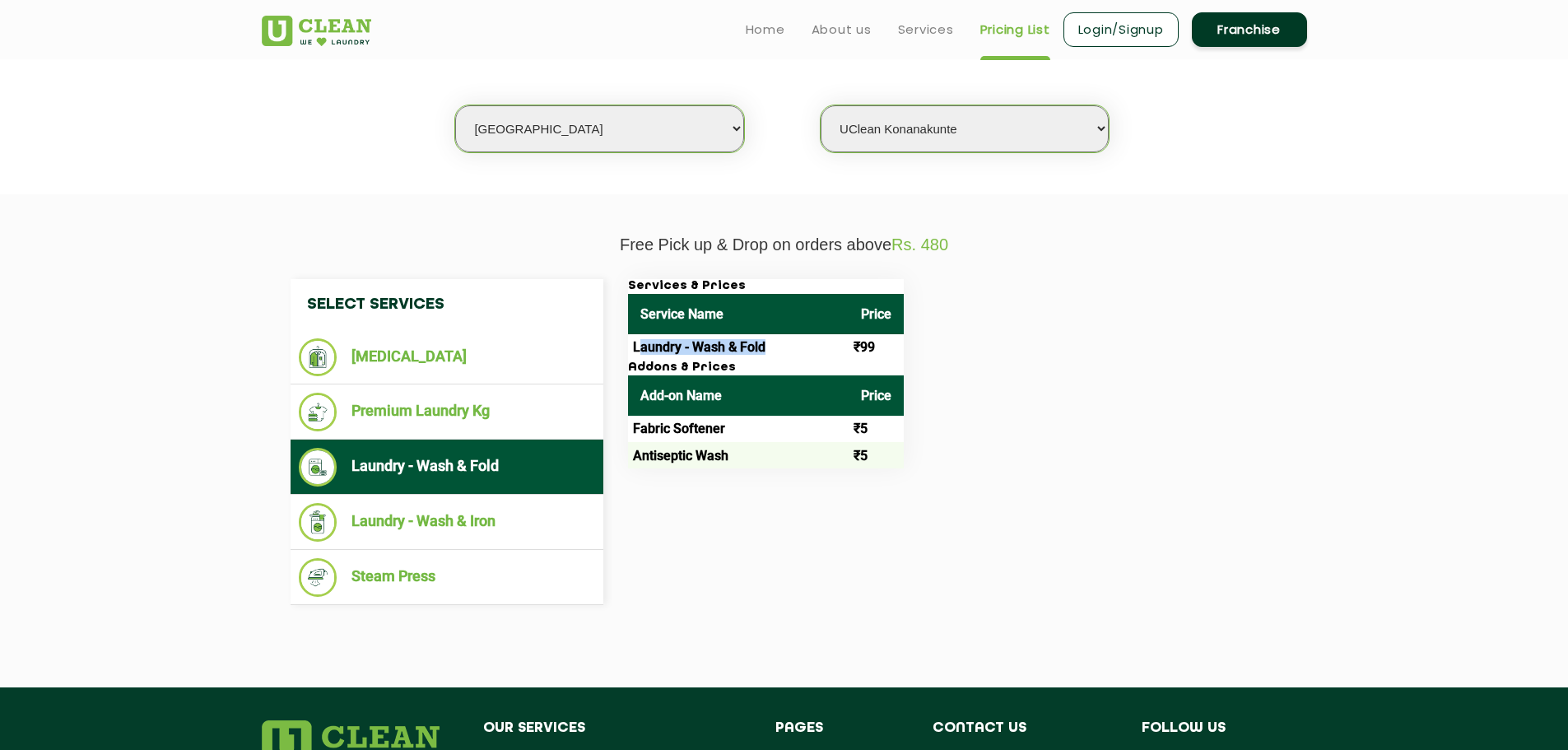
drag, startPoint x: 677, startPoint y: 355, endPoint x: 812, endPoint y: 355, distance: 135.0
click at [812, 355] on td "Laundry - Wash & Fold" at bounding box center [738, 348] width 220 height 26
click at [1029, 390] on div "Services & Prices Service Name Price Laundry - Wash & Fold ₹99 Addons & Prices …" at bounding box center [954, 374] width 675 height 190
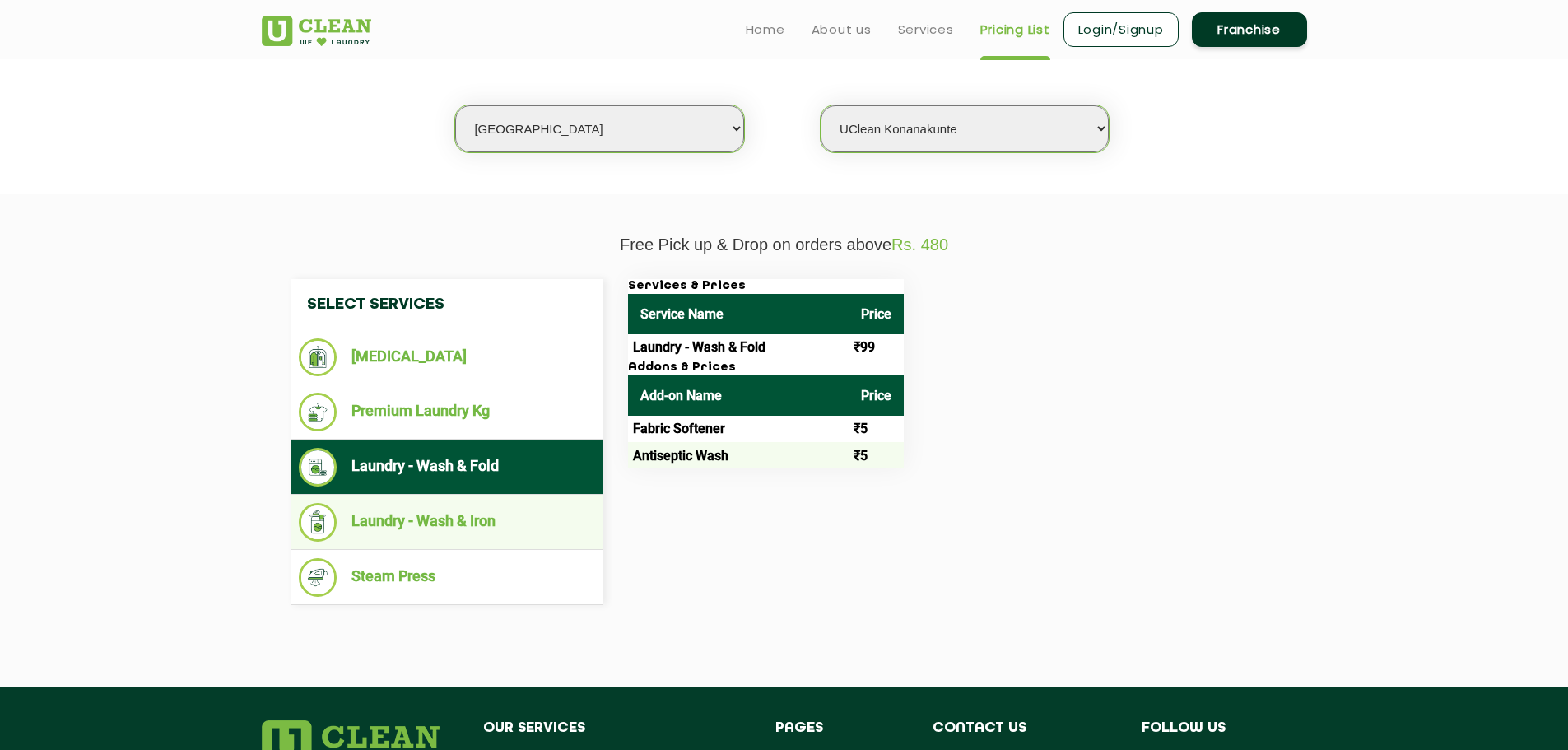
drag, startPoint x: 356, startPoint y: 527, endPoint x: 368, endPoint y: 522, distance: 13.0
click at [357, 527] on li "Laundry - Wash & Iron" at bounding box center [447, 522] width 296 height 39
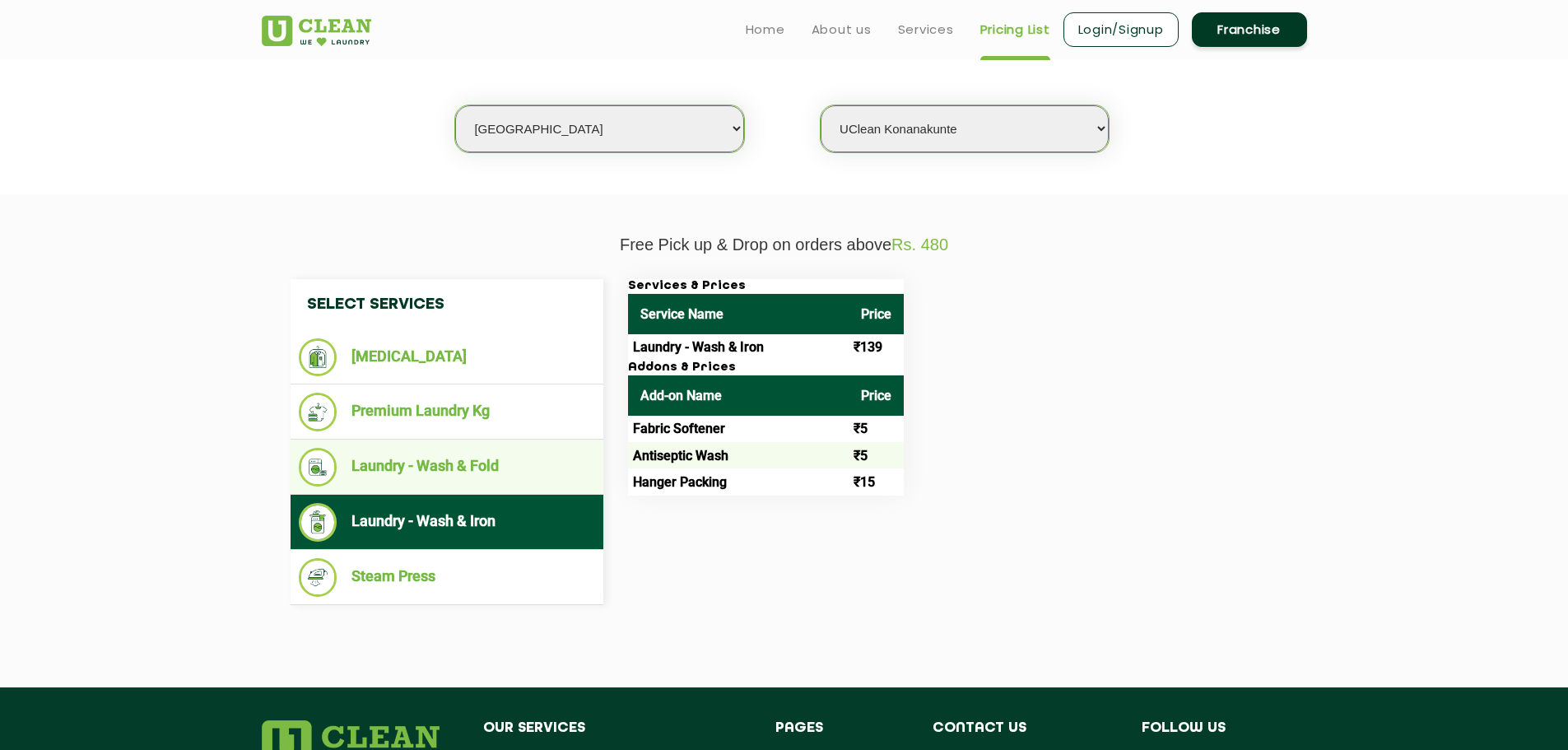
click at [427, 462] on li "Laundry - Wash & Fold" at bounding box center [447, 467] width 296 height 39
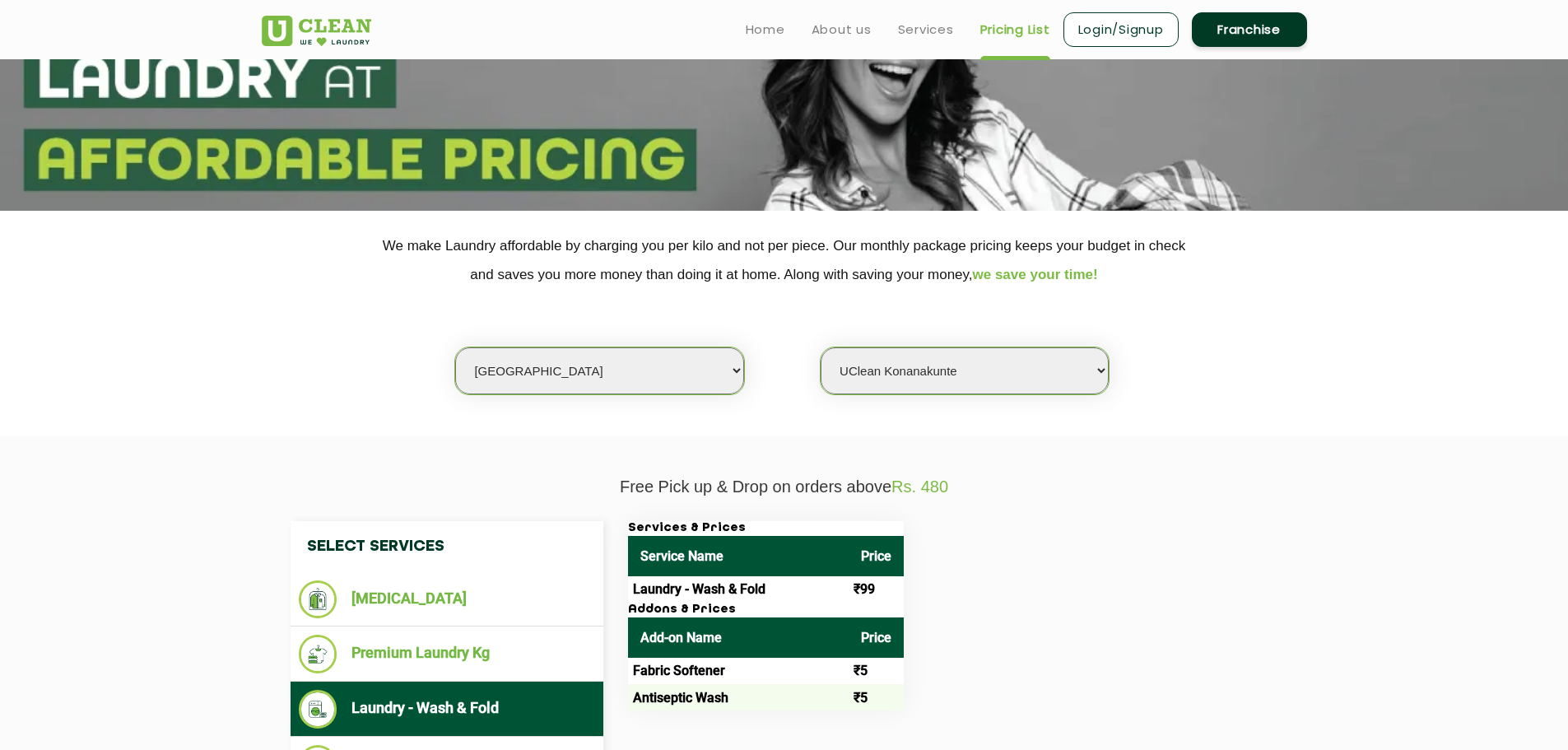
scroll to position [164, 0]
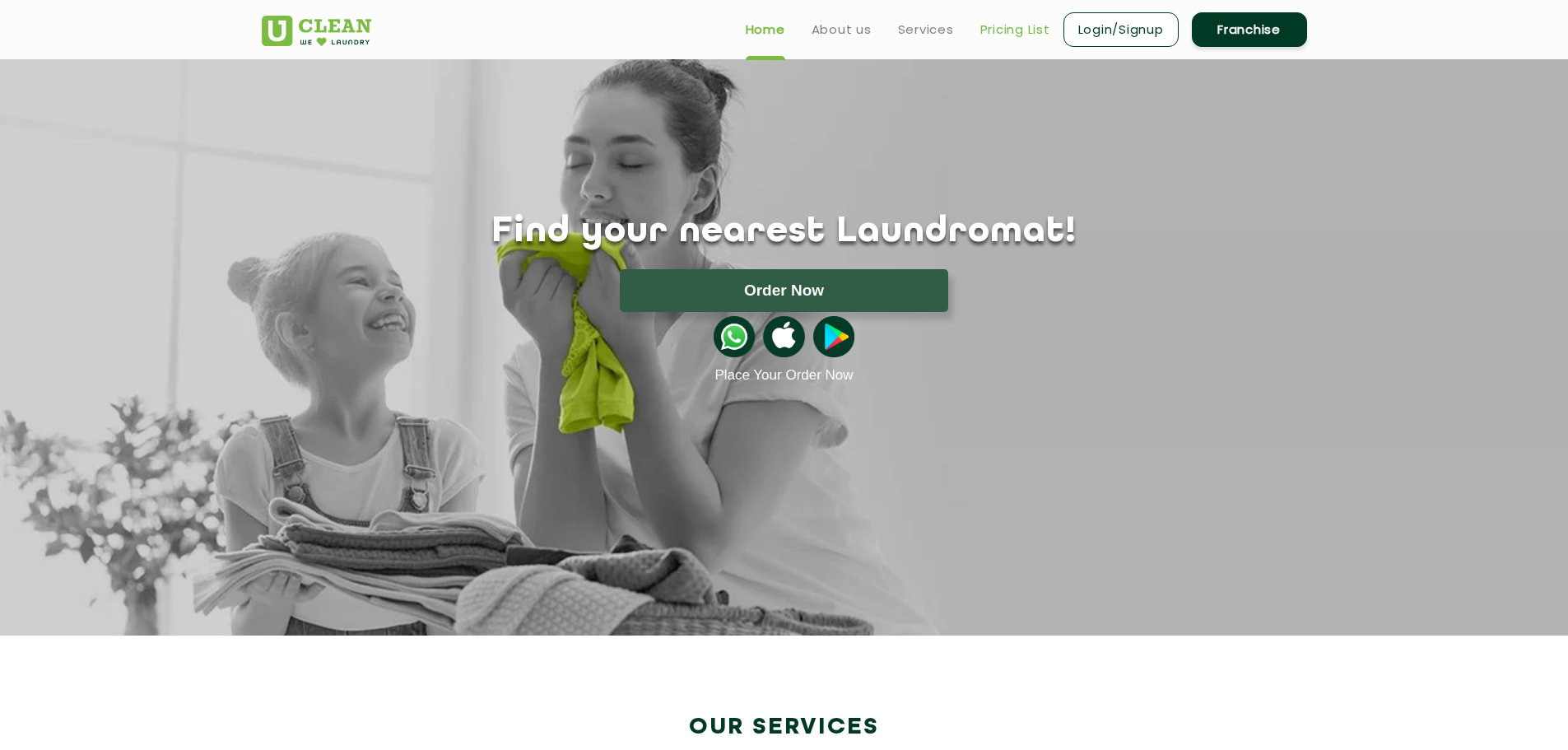
click at [989, 33] on link "Pricing List" at bounding box center [1015, 29] width 70 height 20
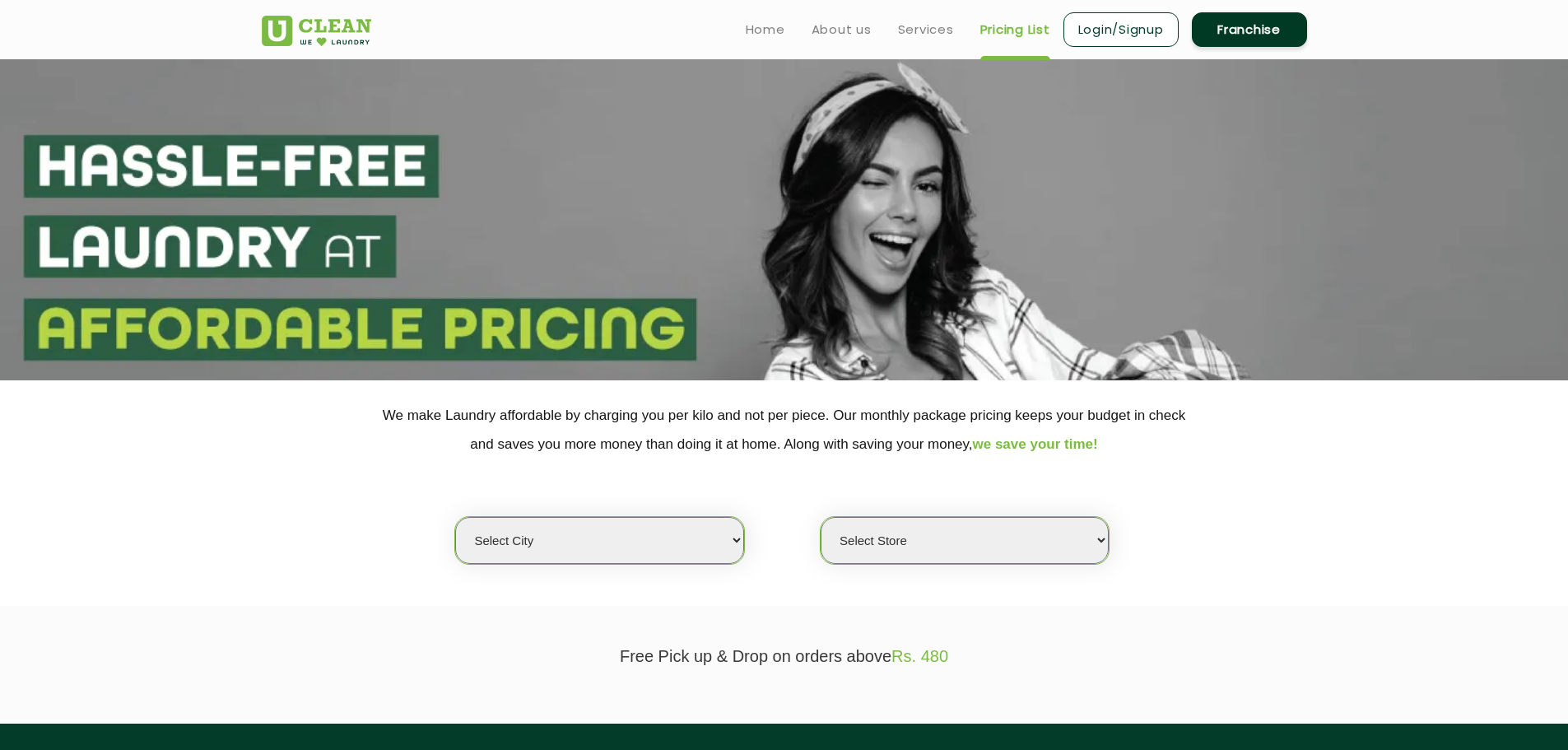
select select "0"
